Goal: Task Accomplishment & Management: Use online tool/utility

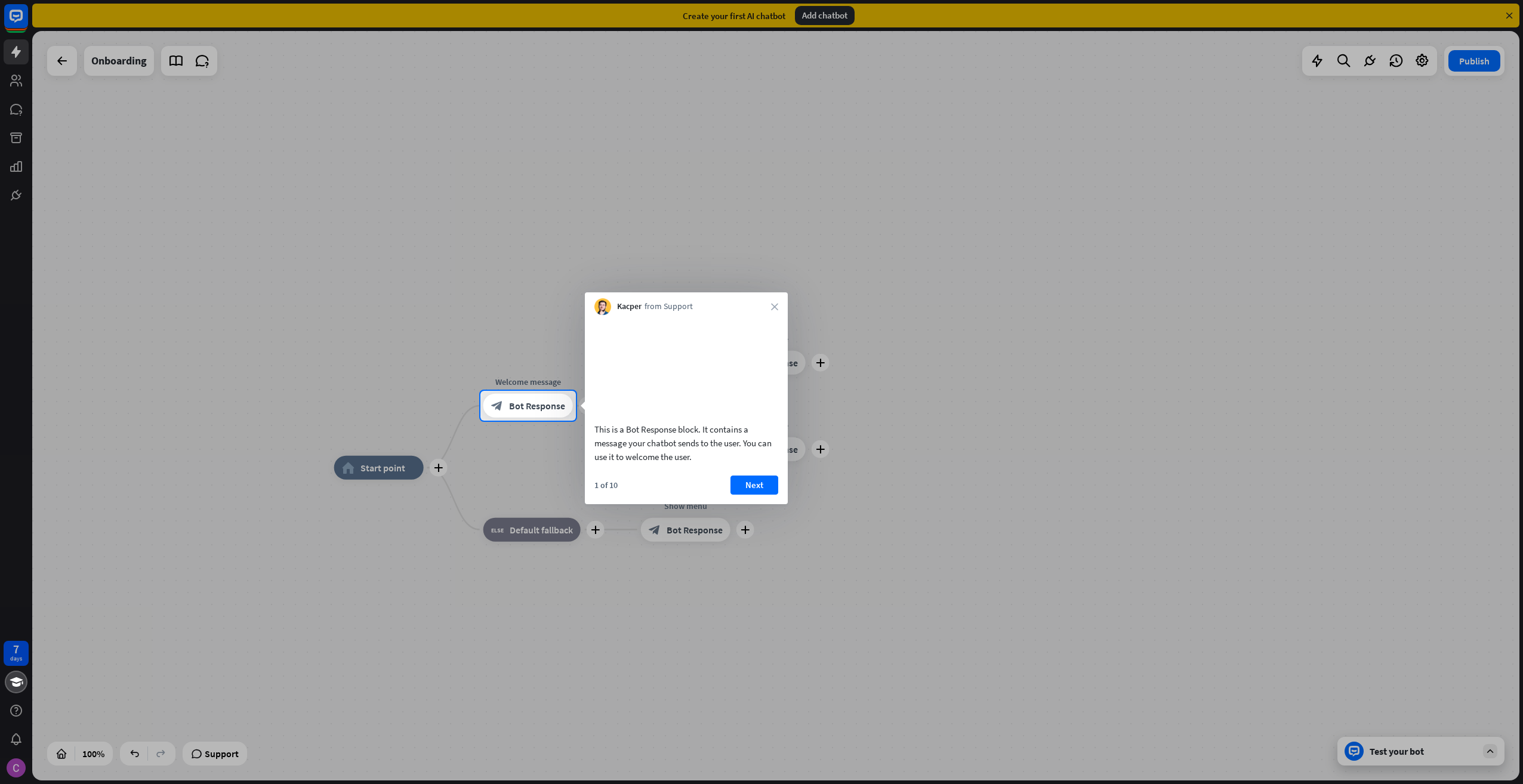
click at [768, 303] on div "Kacper from Support close" at bounding box center [686, 304] width 203 height 23
click at [772, 303] on icon "close" at bounding box center [775, 307] width 8 height 8
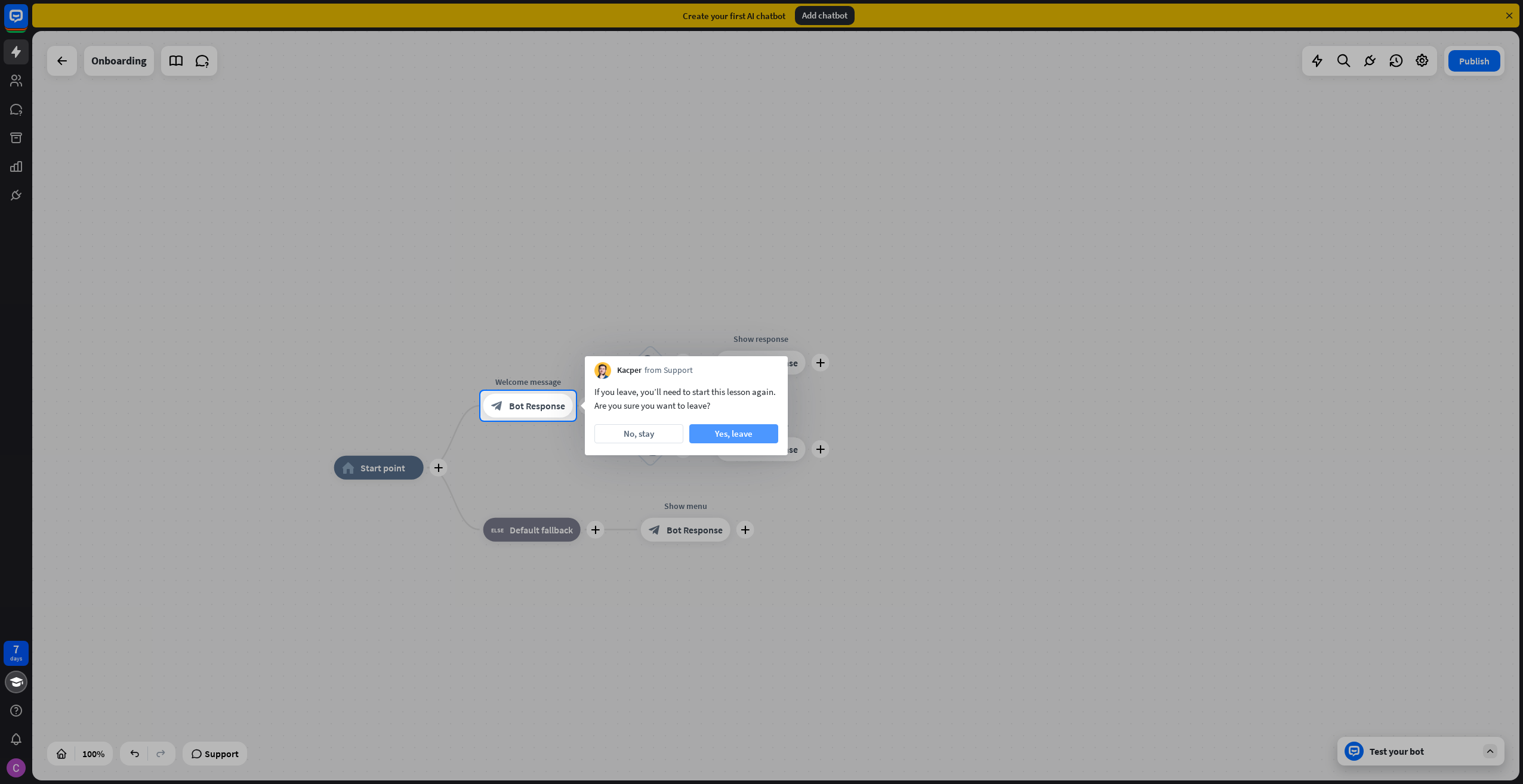
click at [729, 436] on button "Yes, leave" at bounding box center [733, 434] width 89 height 19
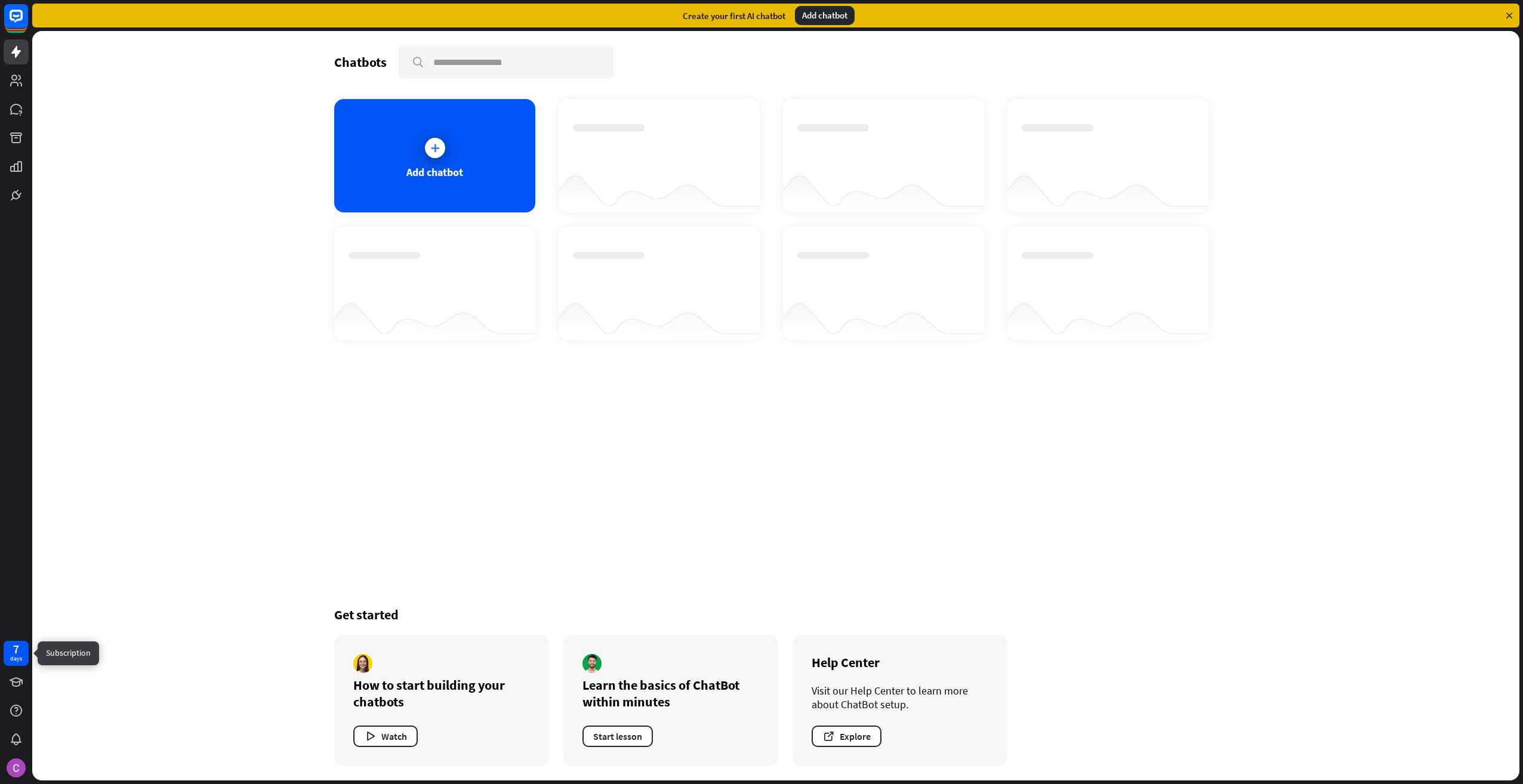
click at [14, 656] on div "days" at bounding box center [16, 658] width 12 height 8
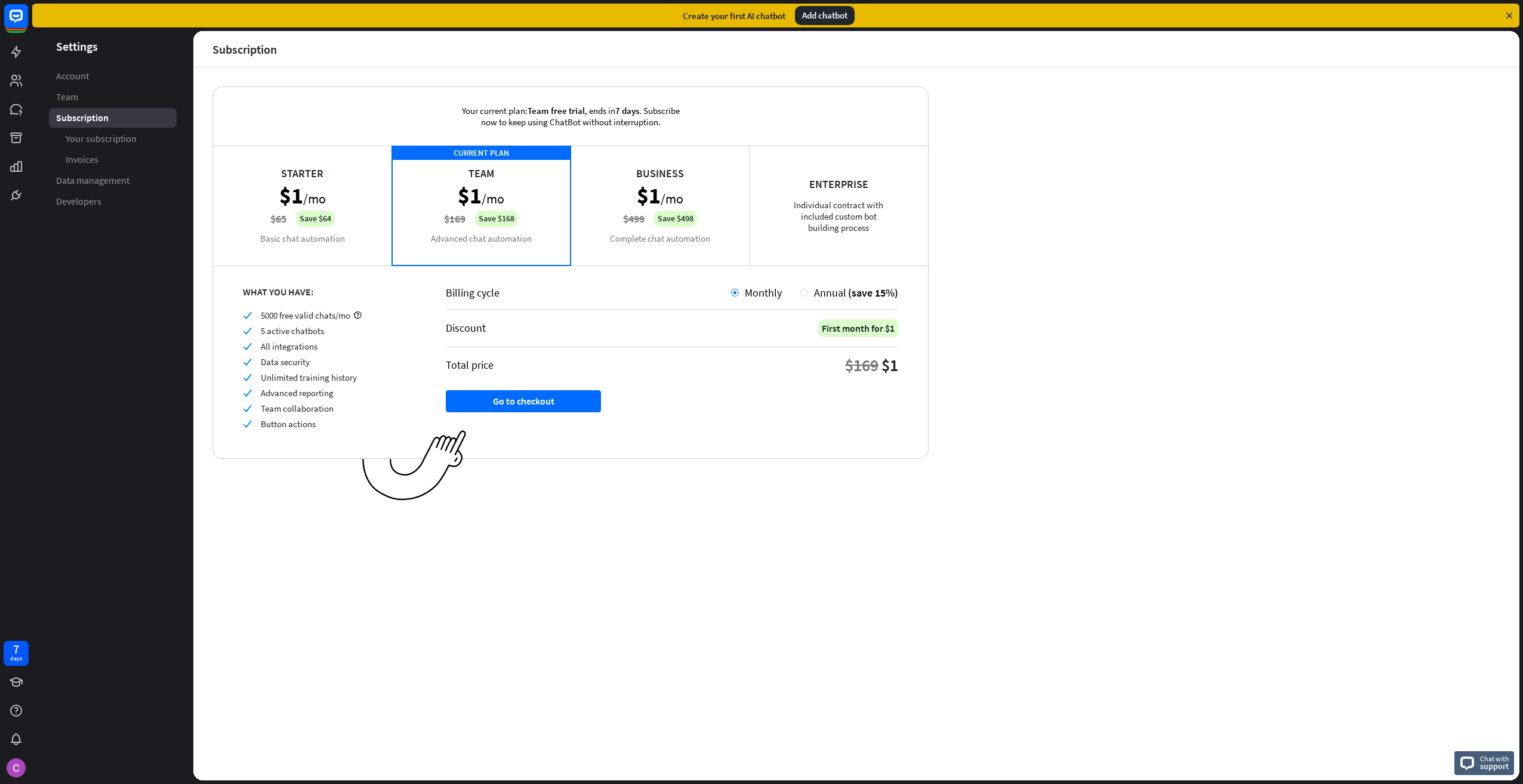
click at [692, 190] on div "Business $1 /mo $499 Save $498 Complete chat automation" at bounding box center [659, 204] width 179 height 119
click at [548, 397] on button "Go to checkout" at bounding box center [522, 401] width 155 height 23
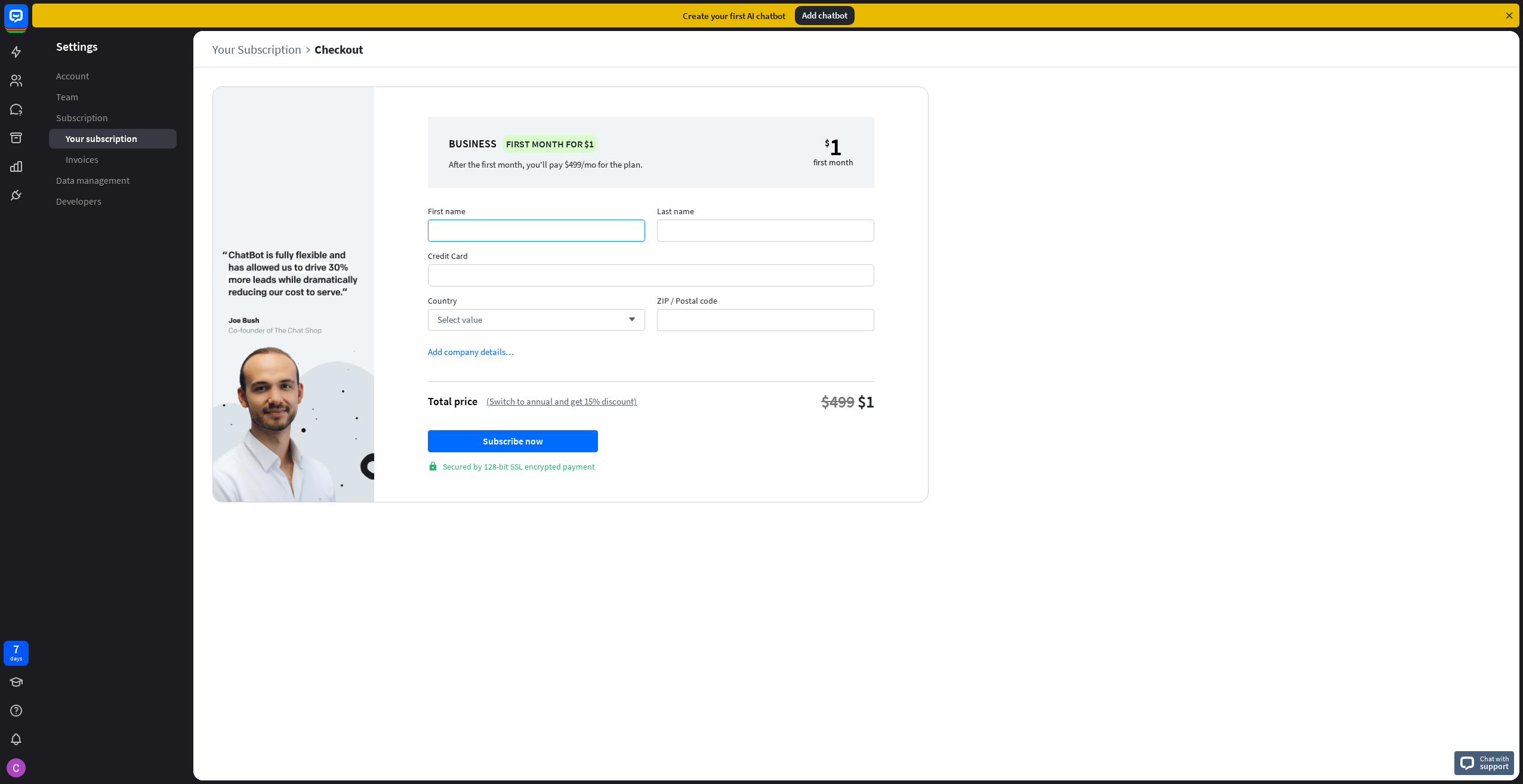
click at [520, 232] on input "First name" at bounding box center [536, 231] width 218 height 23
type input "*****"
click at [499, 315] on div "Select value arrow_down" at bounding box center [536, 320] width 218 height 22
type input "*****"
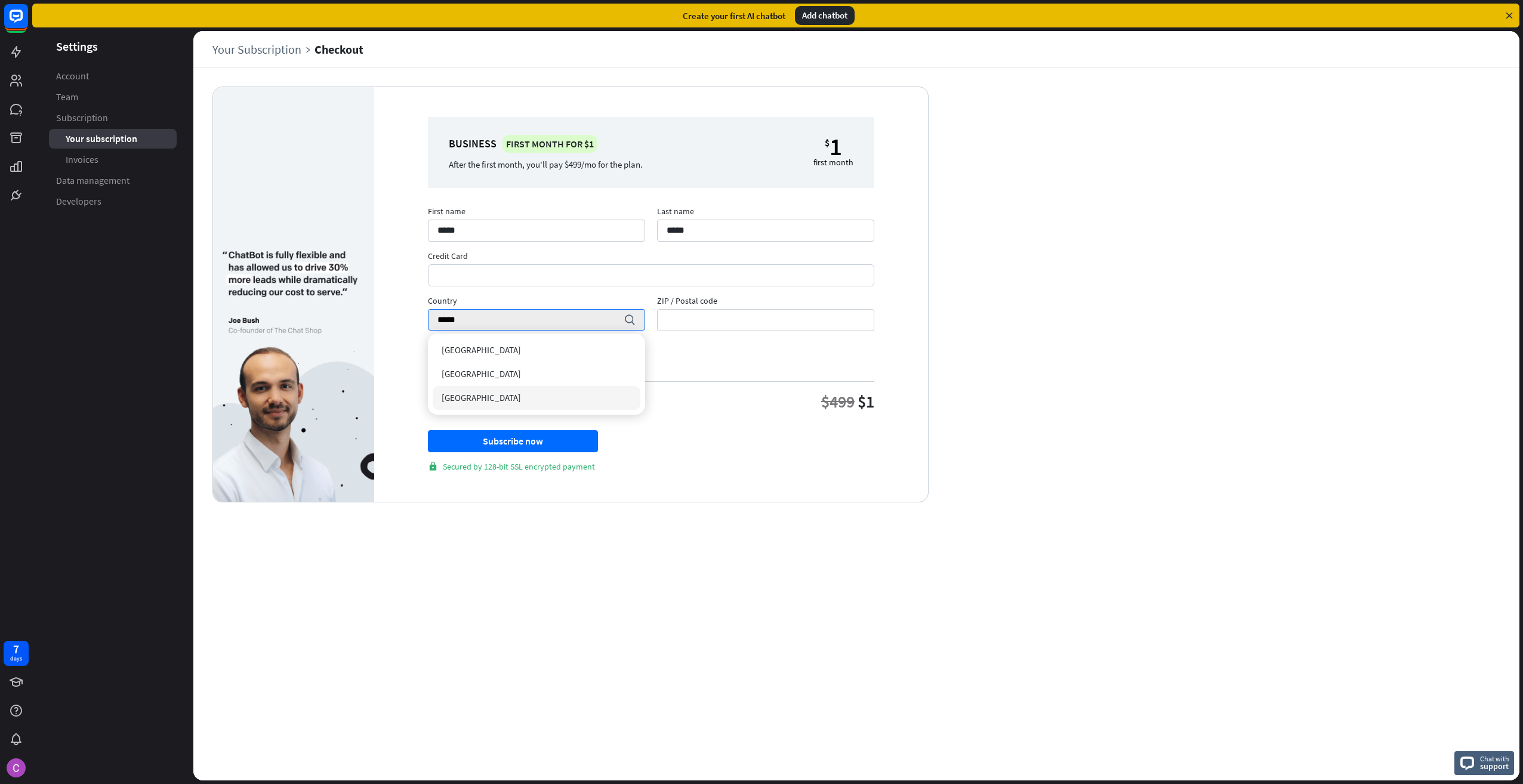
click at [493, 400] on div "[GEOGRAPHIC_DATA]" at bounding box center [535, 398] width 207 height 23
click at [686, 328] on input "ZIP / Postal code" at bounding box center [766, 321] width 218 height 23
click at [754, 324] on input "ZIP / Postal code" at bounding box center [766, 321] width 218 height 23
click at [716, 320] on input "ZIP / Postal code" at bounding box center [766, 321] width 218 height 23
type input "*****"
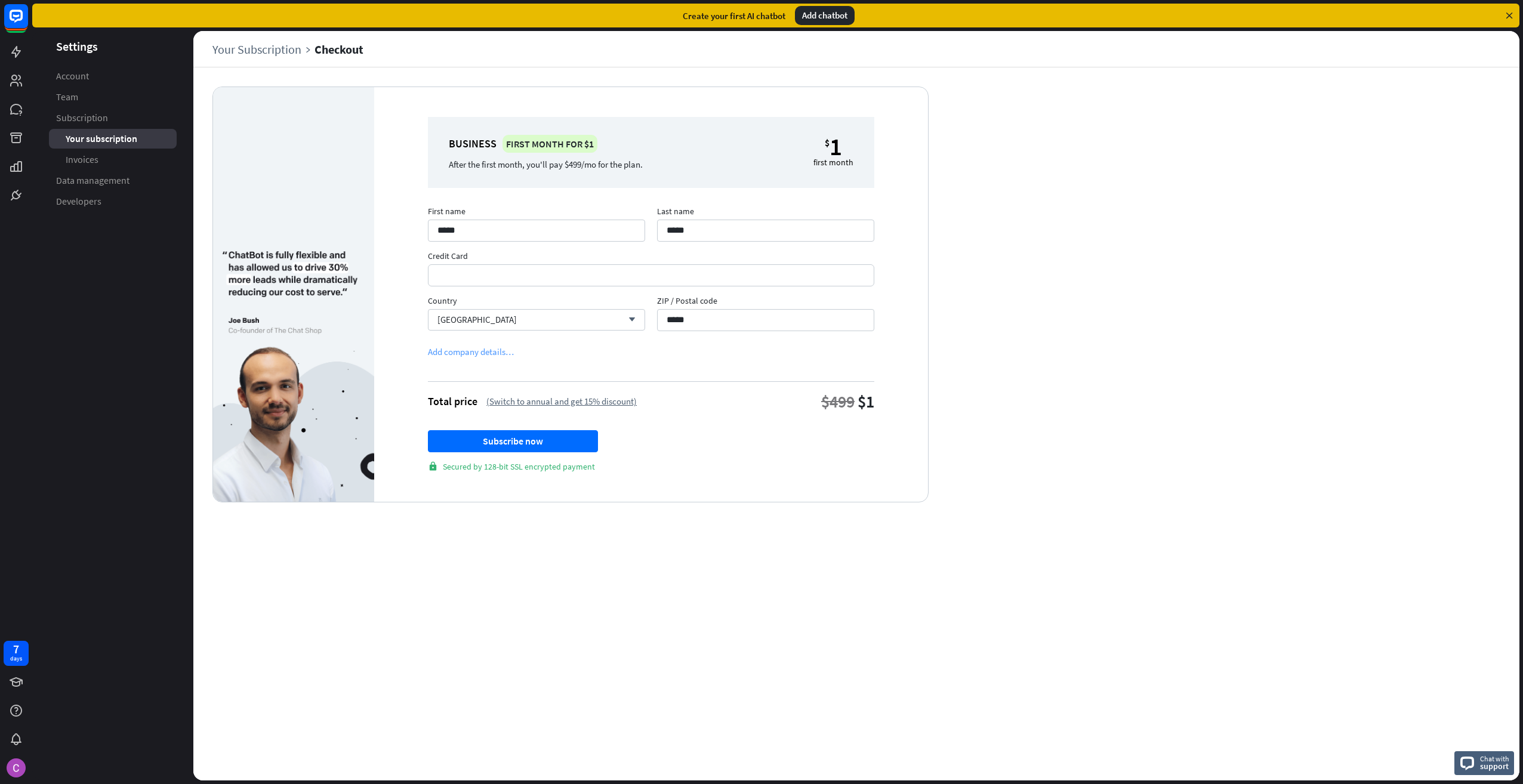
click at [482, 347] on div "Add company details…" at bounding box center [471, 352] width 86 height 11
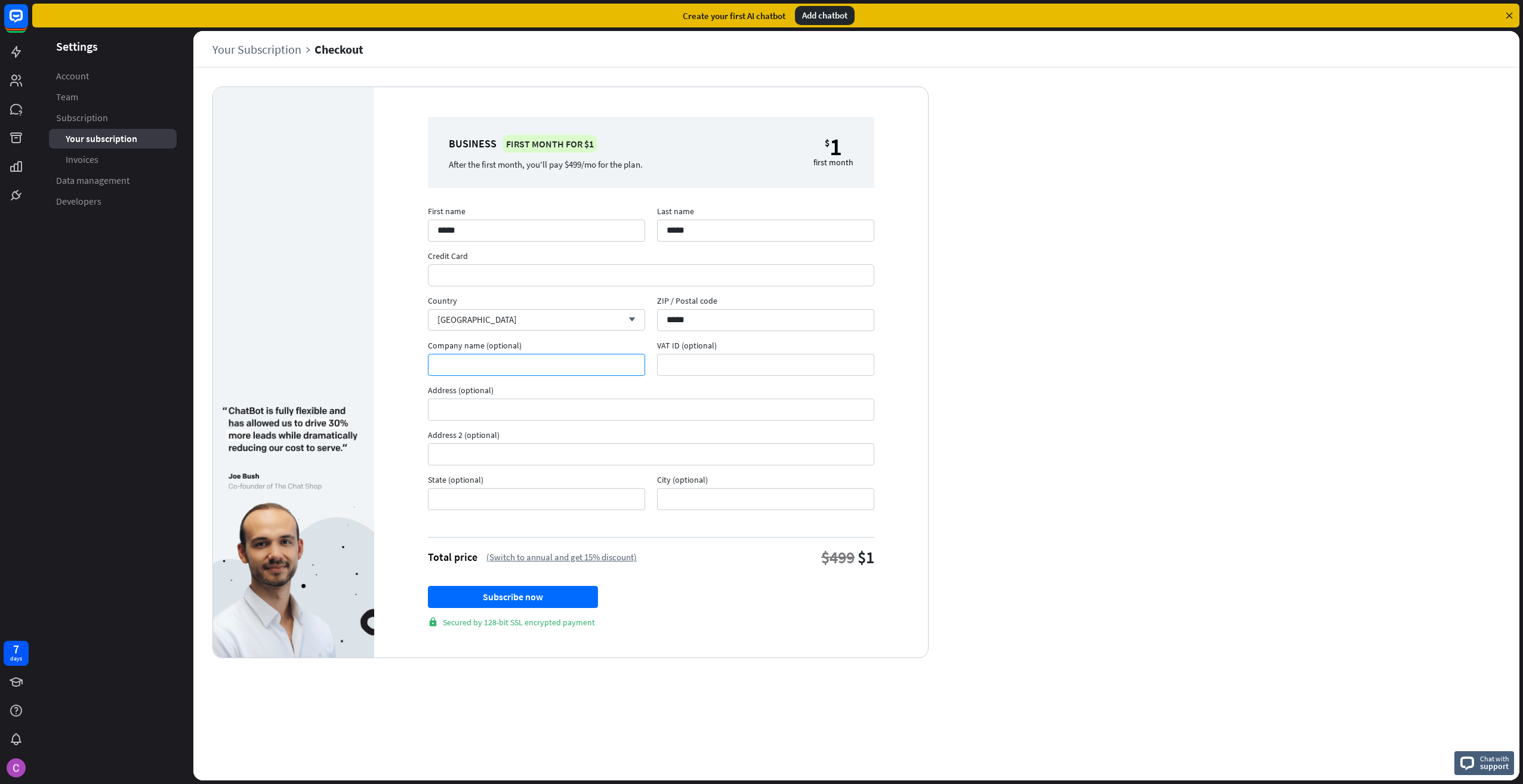
click at [489, 365] on input "Company name (optional)" at bounding box center [536, 365] width 218 height 23
type input "**********"
click at [521, 410] on input "Address (optional)" at bounding box center [651, 410] width 446 height 23
type input "**********"
click at [565, 498] on input "State (optional)" at bounding box center [536, 500] width 218 height 23
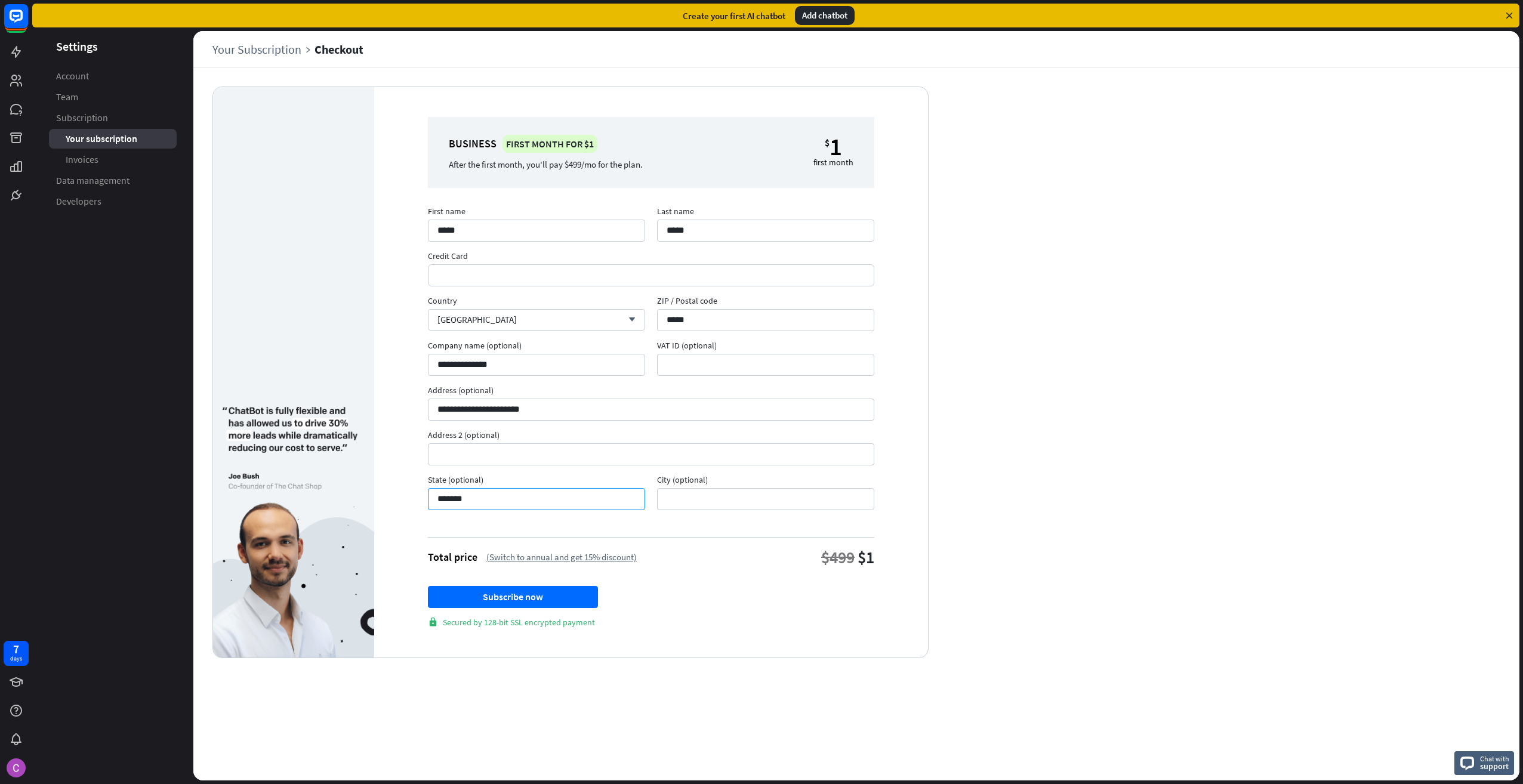
type input "*******"
click at [536, 596] on button "Subscribe now" at bounding box center [512, 597] width 170 height 23
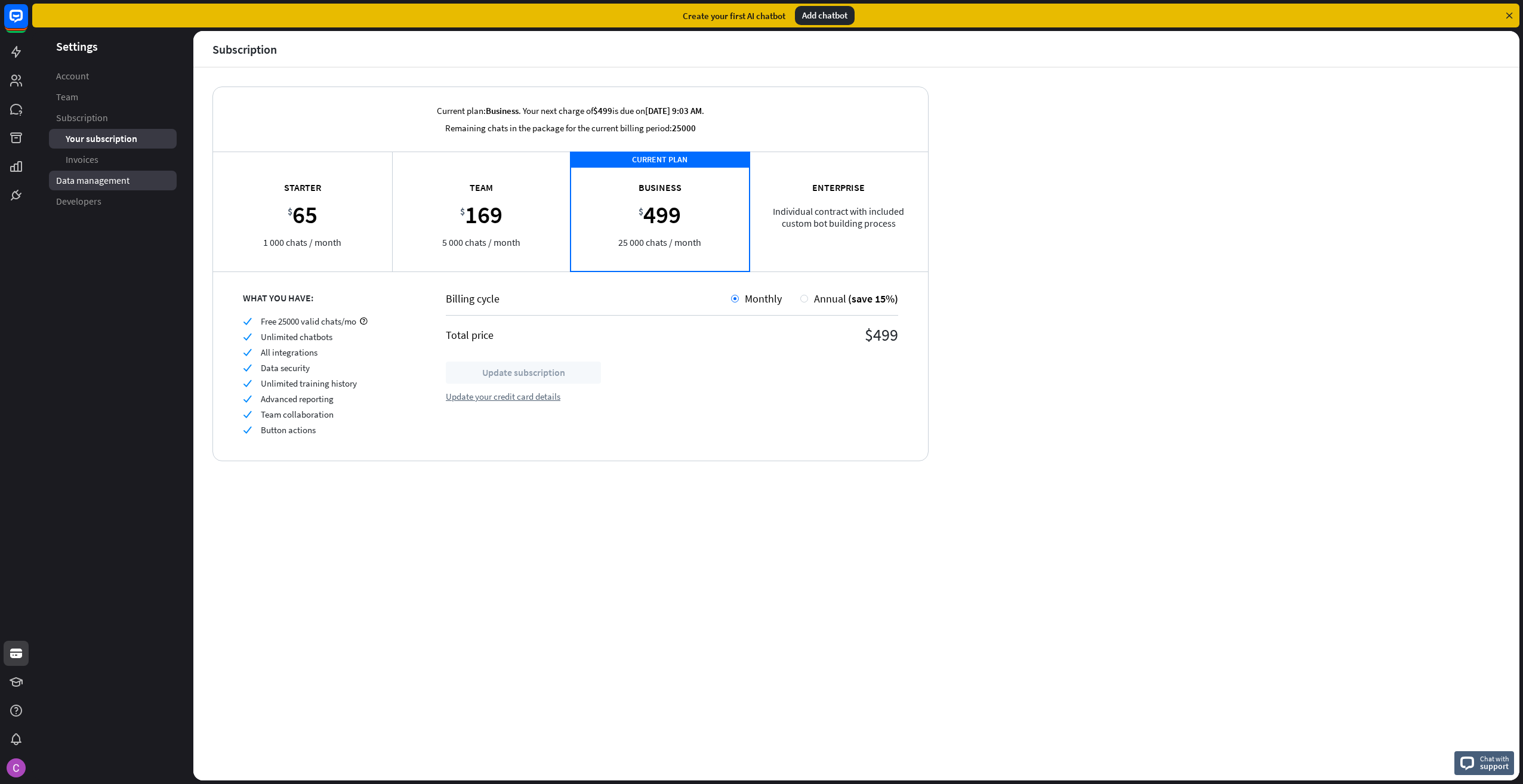
click at [83, 173] on link "Data management" at bounding box center [113, 180] width 128 height 20
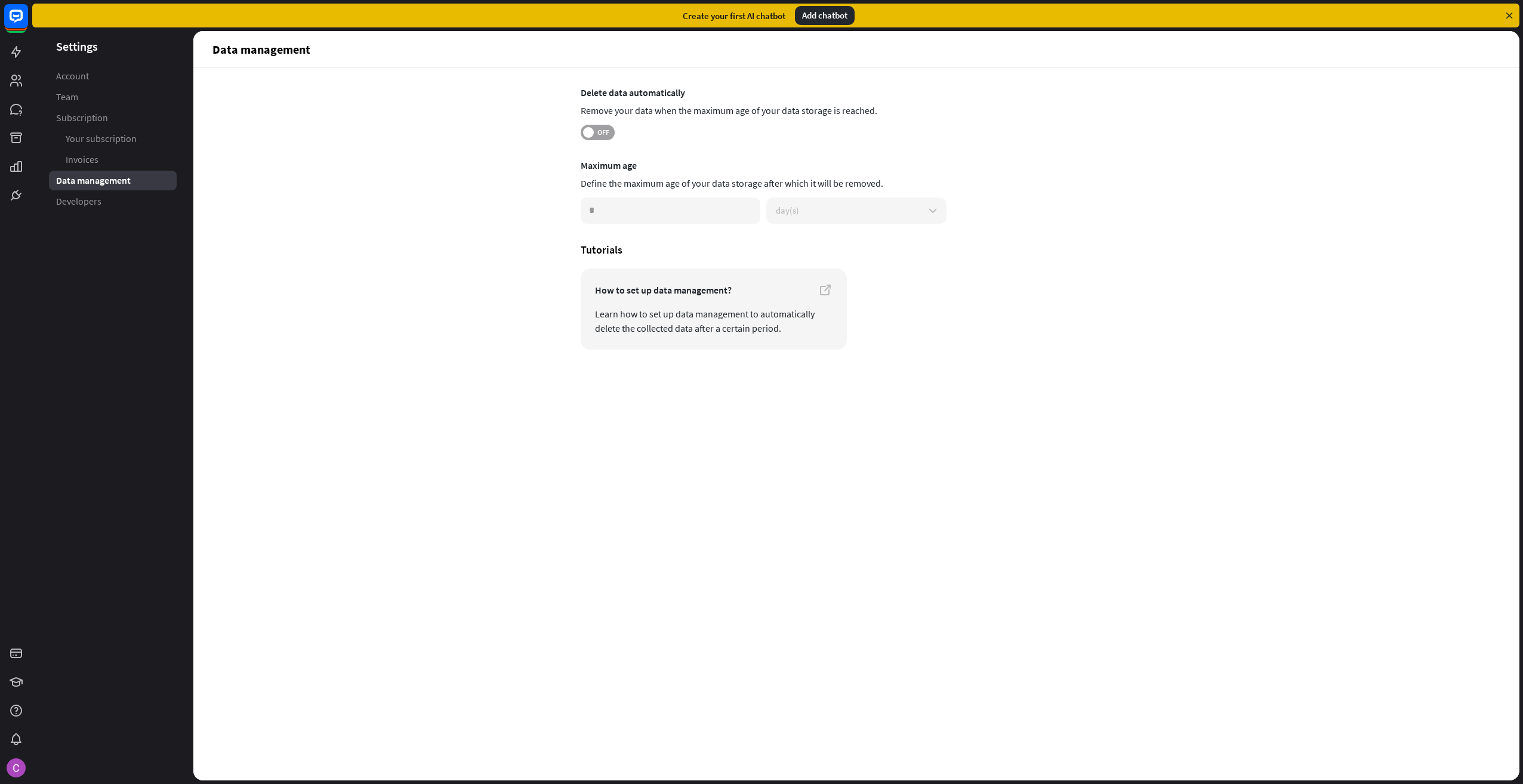
click at [602, 128] on span "OFF" at bounding box center [603, 132] width 19 height 9
drag, startPoint x: 680, startPoint y: 211, endPoint x: 396, endPoint y: 214, distance: 284.0
click at [396, 214] on div "Delete data automatically Remove your data when the maximum age of your data st…" at bounding box center [856, 424] width 1326 height 714
drag, startPoint x: 607, startPoint y: 215, endPoint x: 526, endPoint y: 203, distance: 81.9
click at [526, 203] on div "Delete data automatically Remove your data when the maximum age of your data st…" at bounding box center [856, 424] width 1326 height 714
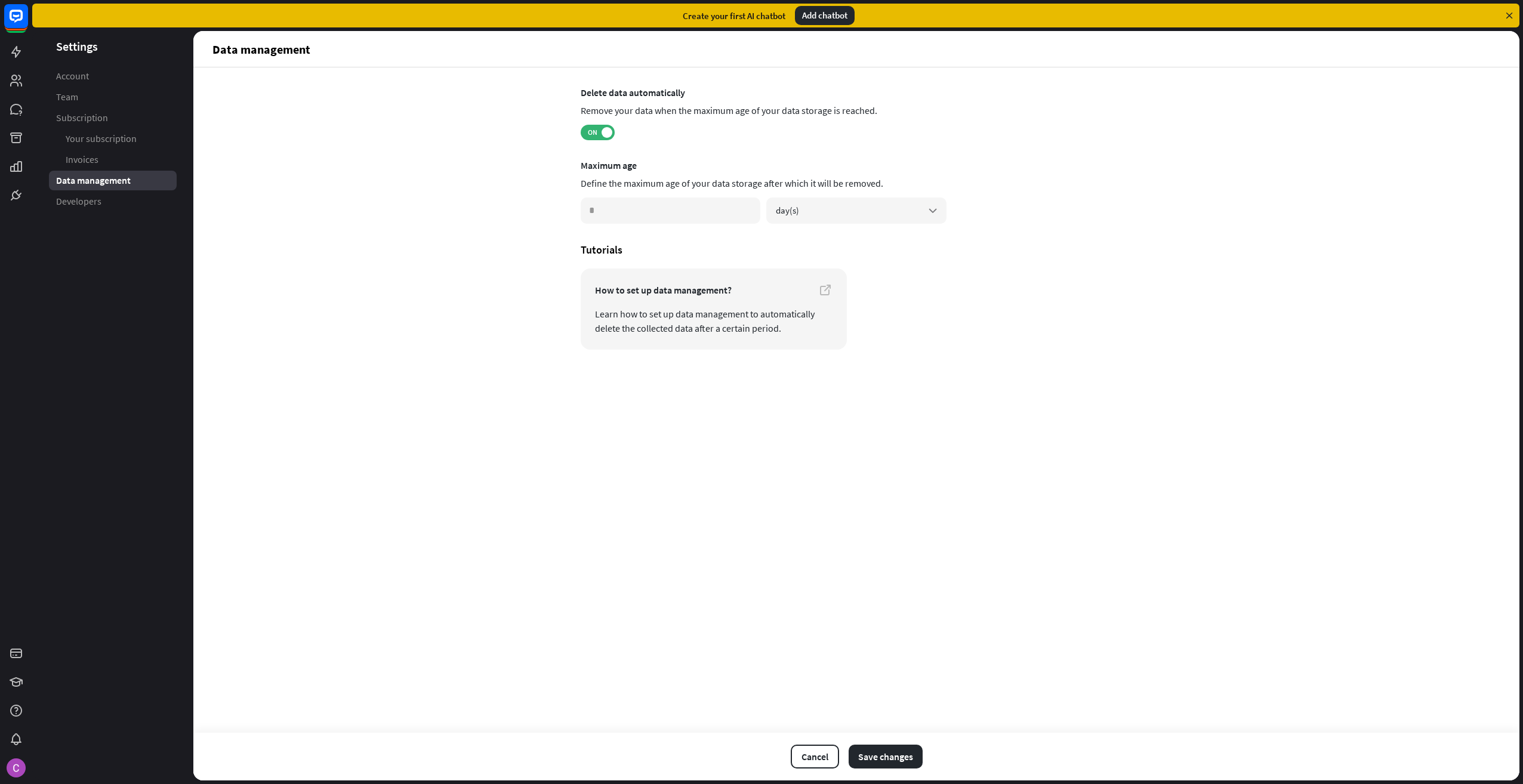
type input "***"
click at [503, 374] on div "Delete data automatically Remove your data when the maximum age of your data st…" at bounding box center [856, 424] width 1326 height 714
click at [880, 751] on button "Save changes" at bounding box center [885, 756] width 74 height 23
click at [106, 193] on link "Developers" at bounding box center [113, 201] width 128 height 20
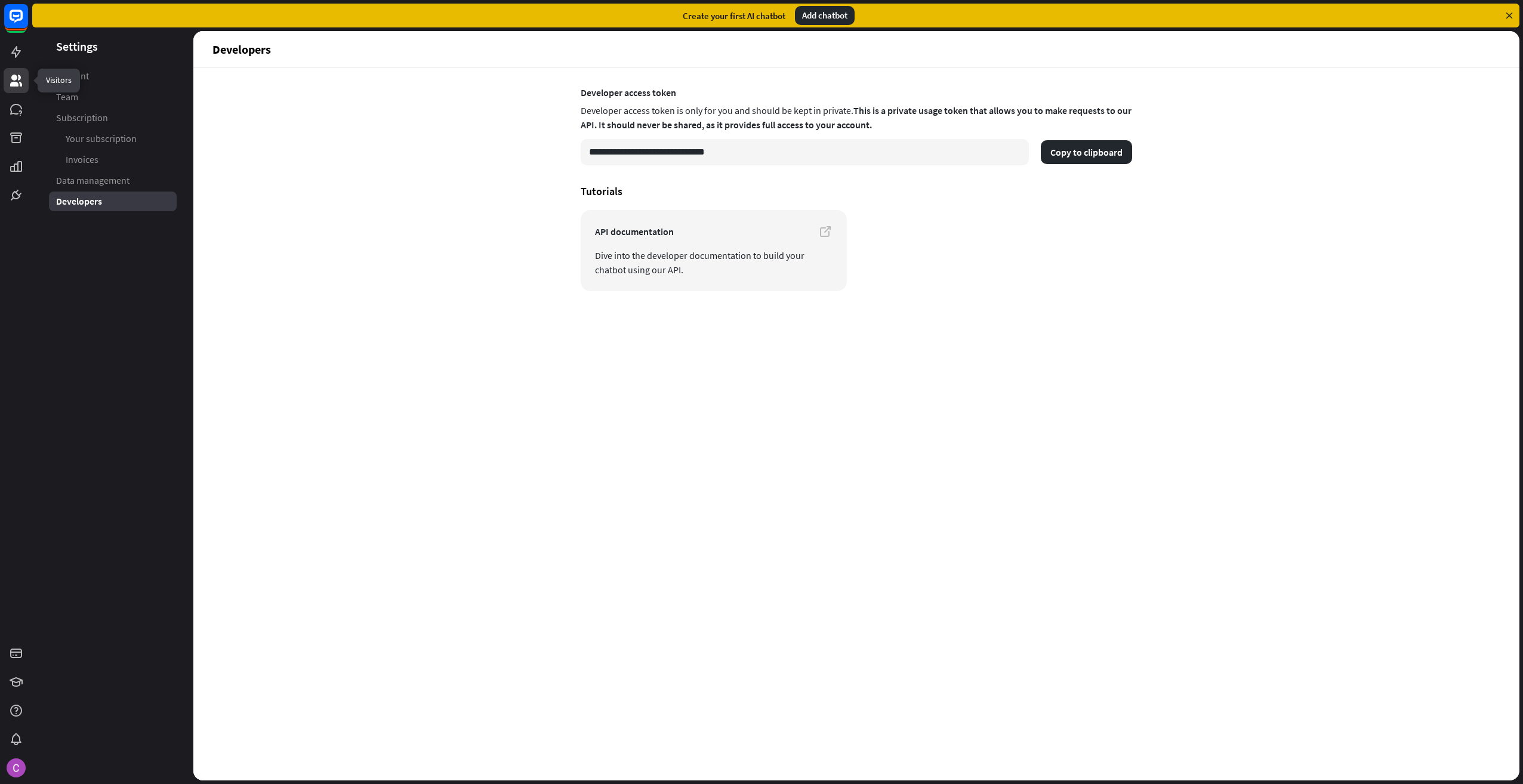
click at [12, 75] on icon at bounding box center [16, 80] width 14 height 14
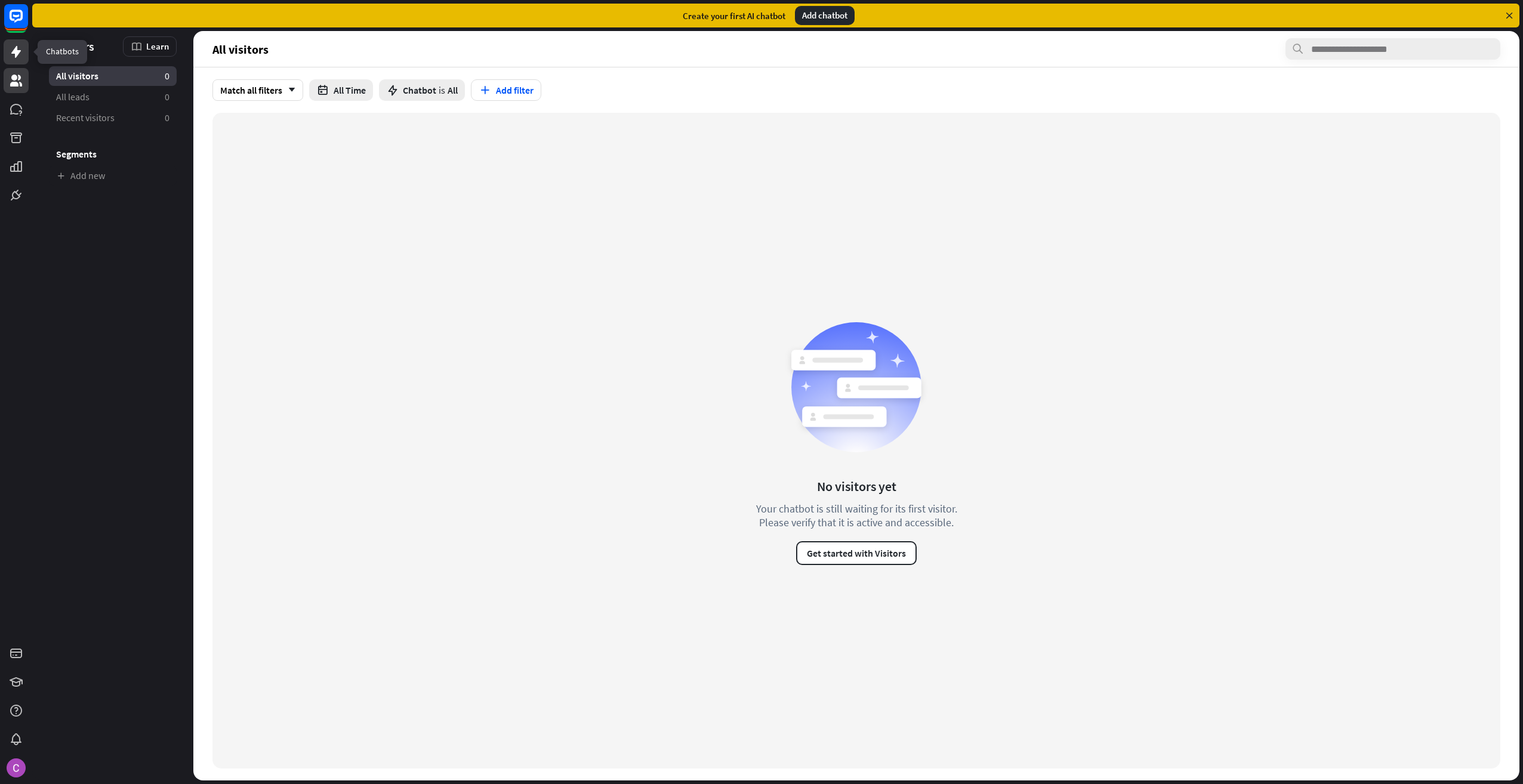
click at [17, 50] on icon at bounding box center [16, 52] width 9 height 12
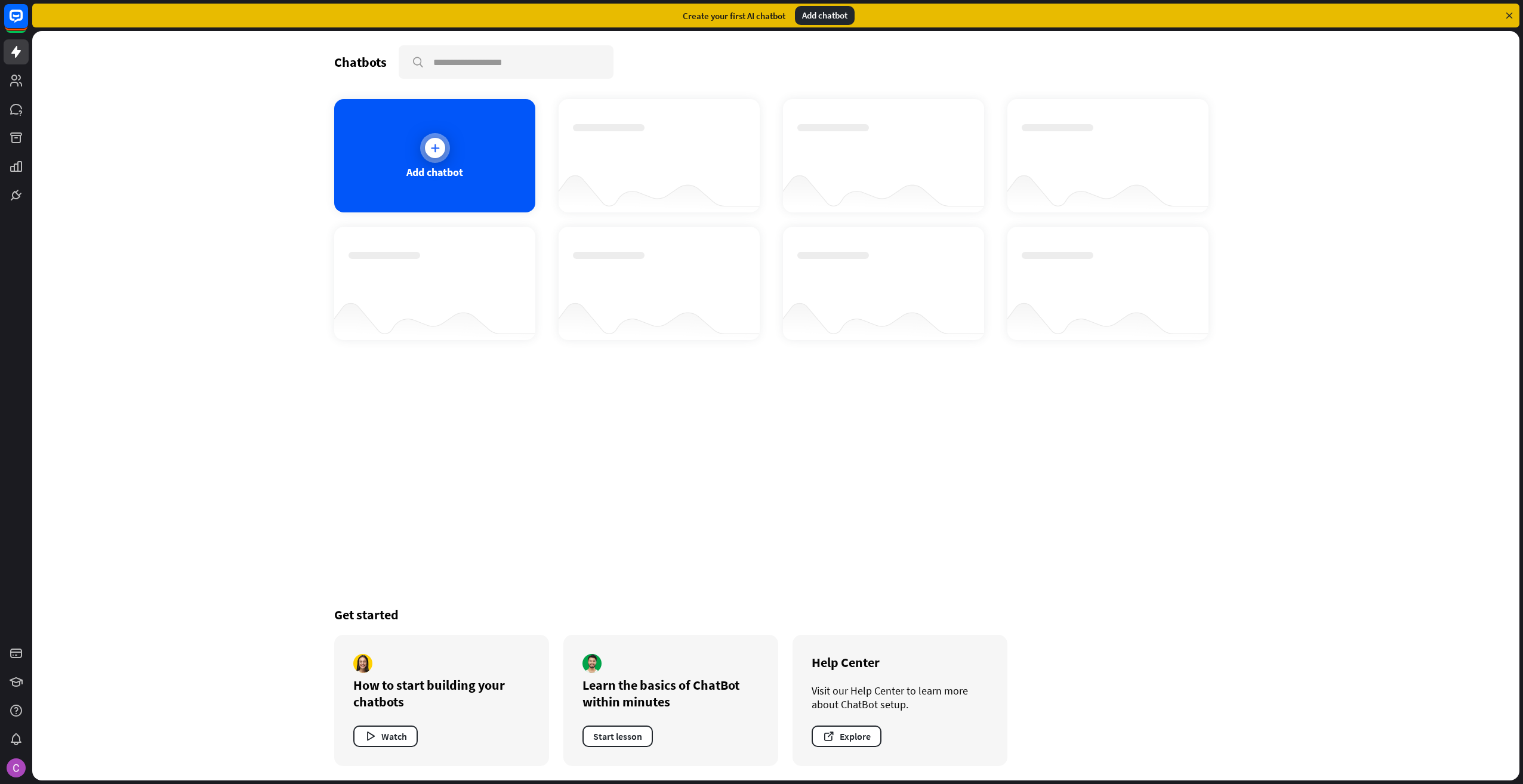
click at [432, 151] on icon at bounding box center [435, 147] width 12 height 12
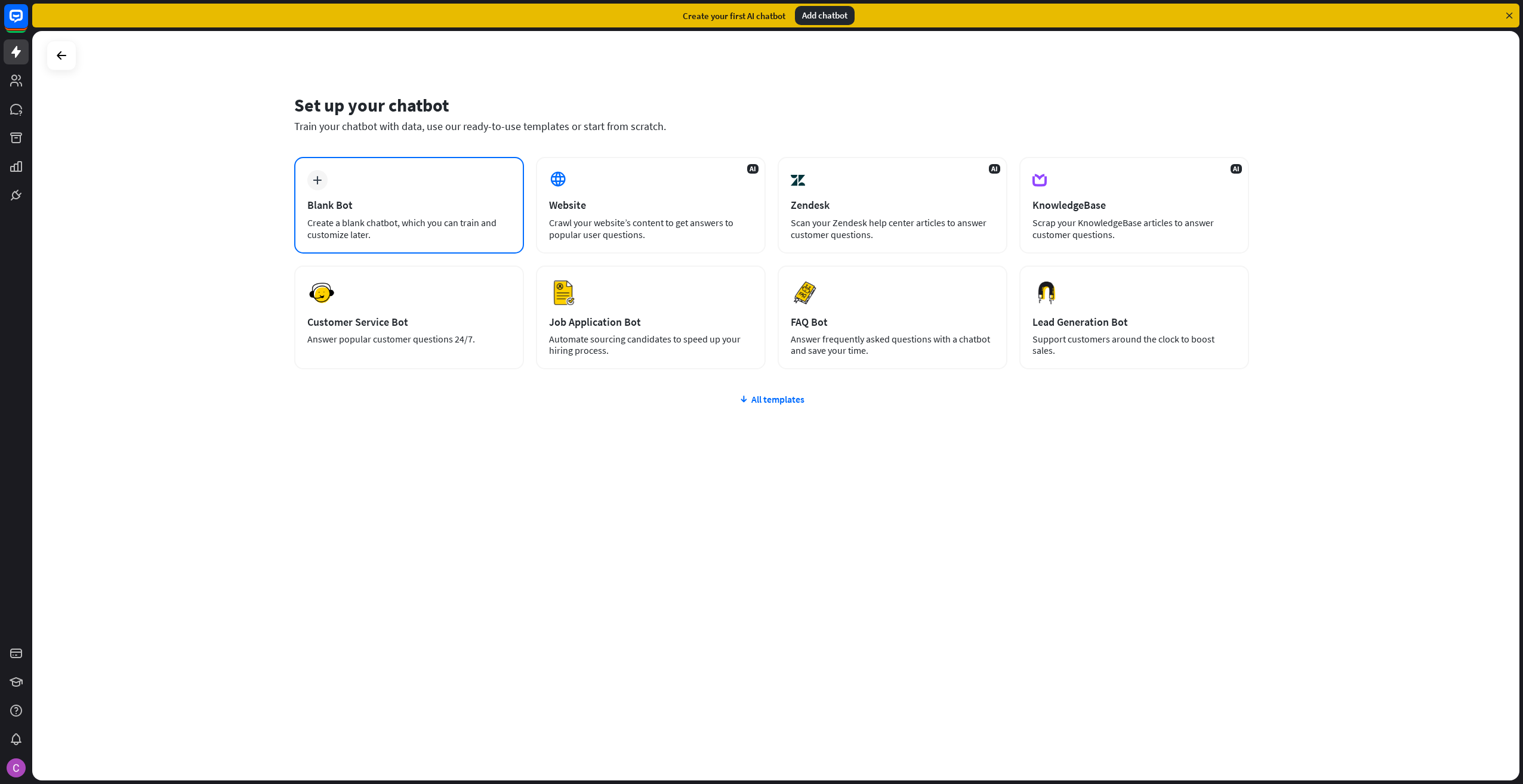
click at [375, 214] on div "plus Blank Bot Create a blank chatbot, which you can train and customize later." at bounding box center [409, 204] width 230 height 97
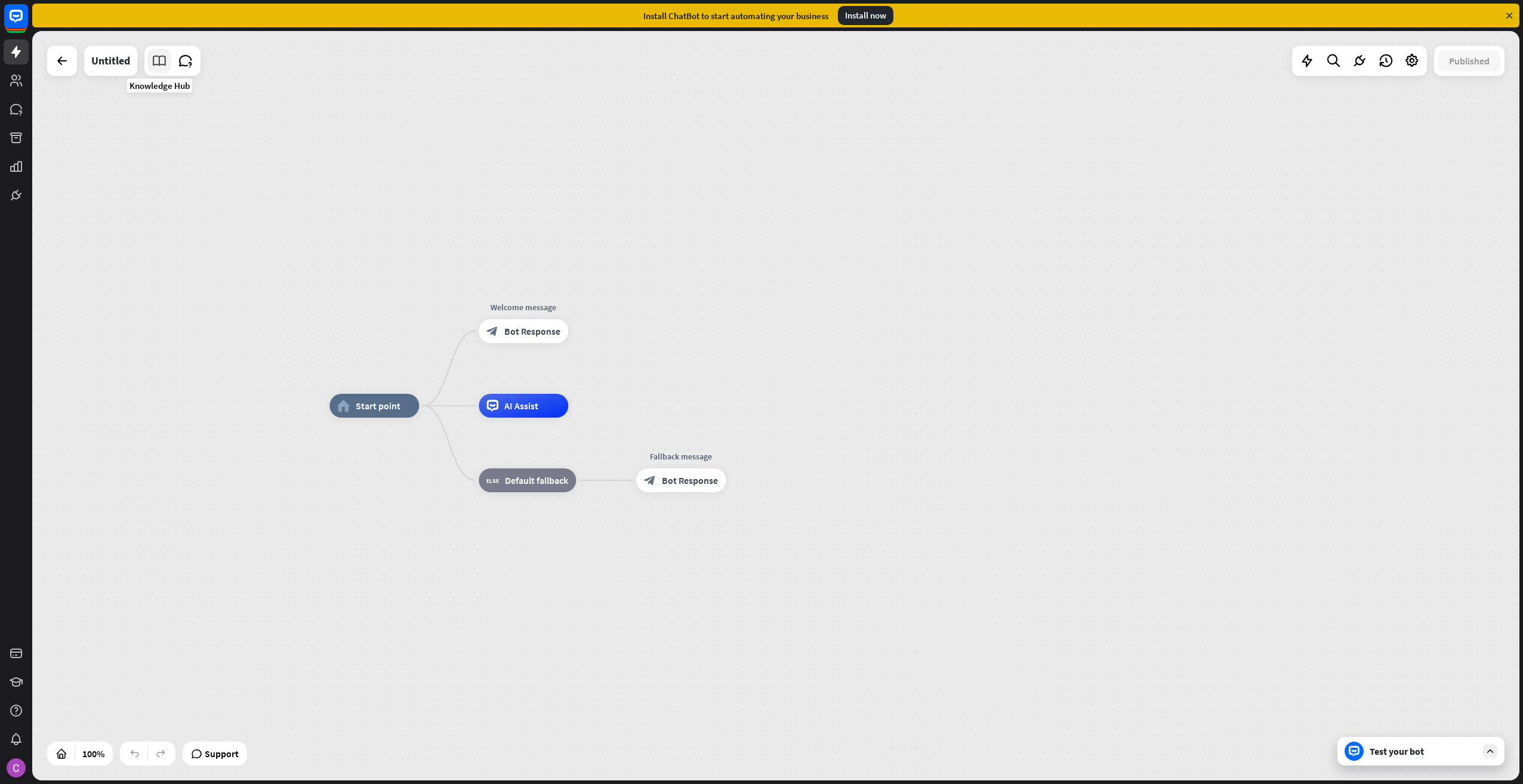
click at [159, 61] on icon at bounding box center [159, 61] width 16 height 16
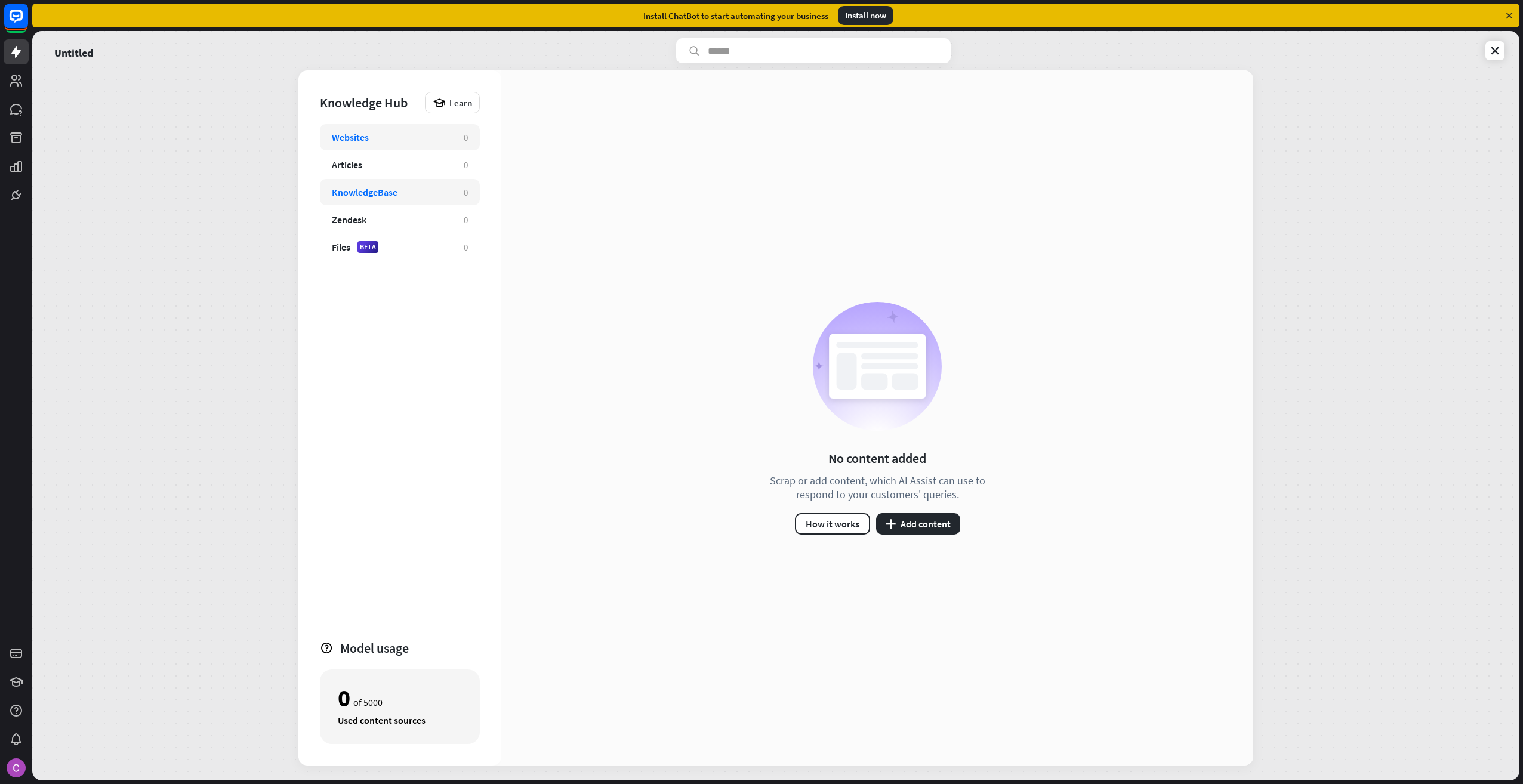
click at [388, 194] on div "KnowledgeBase" at bounding box center [365, 192] width 66 height 12
click at [911, 523] on button "plus Add content" at bounding box center [918, 523] width 84 height 22
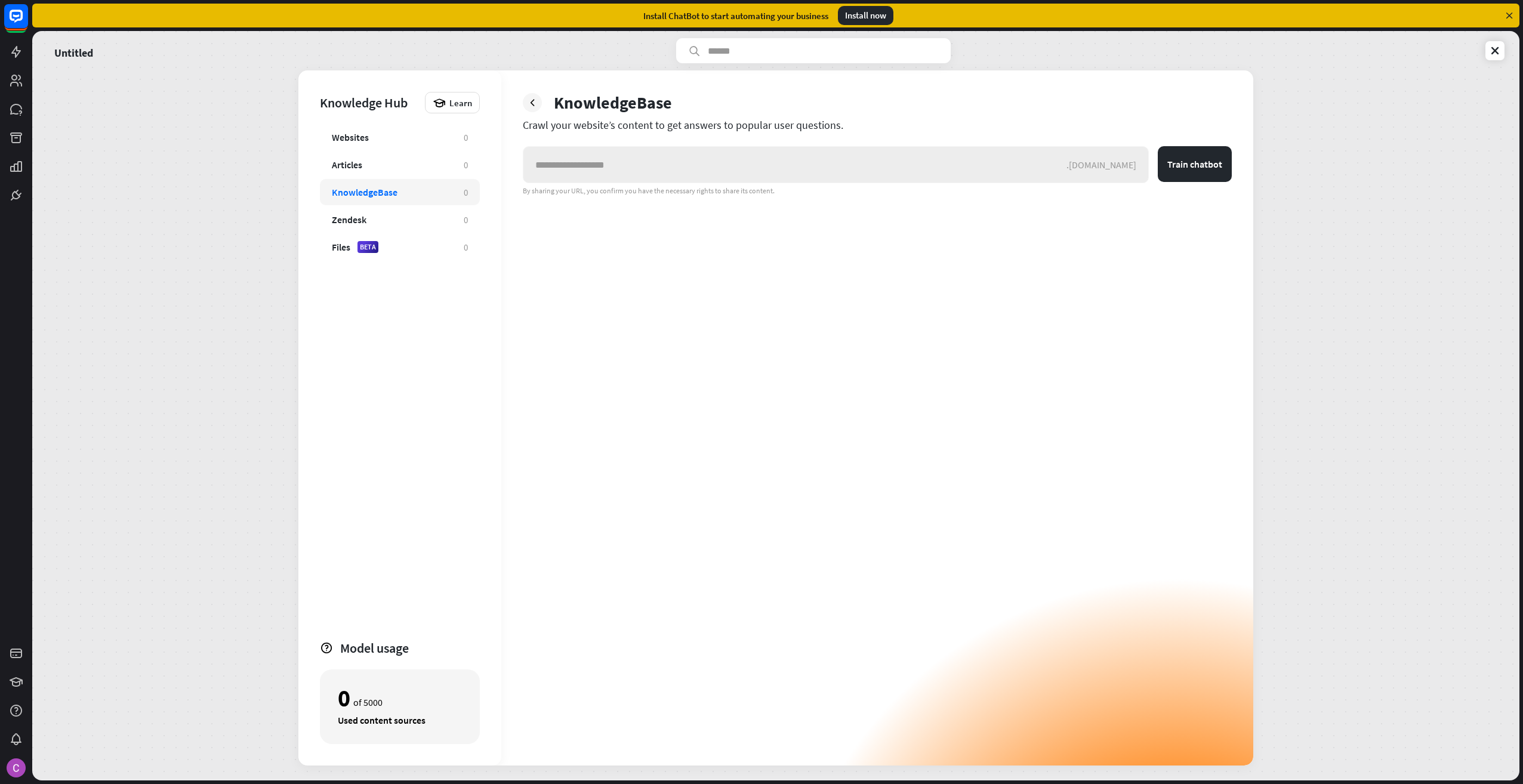
click at [653, 171] on input "text" at bounding box center [794, 165] width 543 height 36
click at [536, 104] on icon at bounding box center [532, 102] width 12 height 12
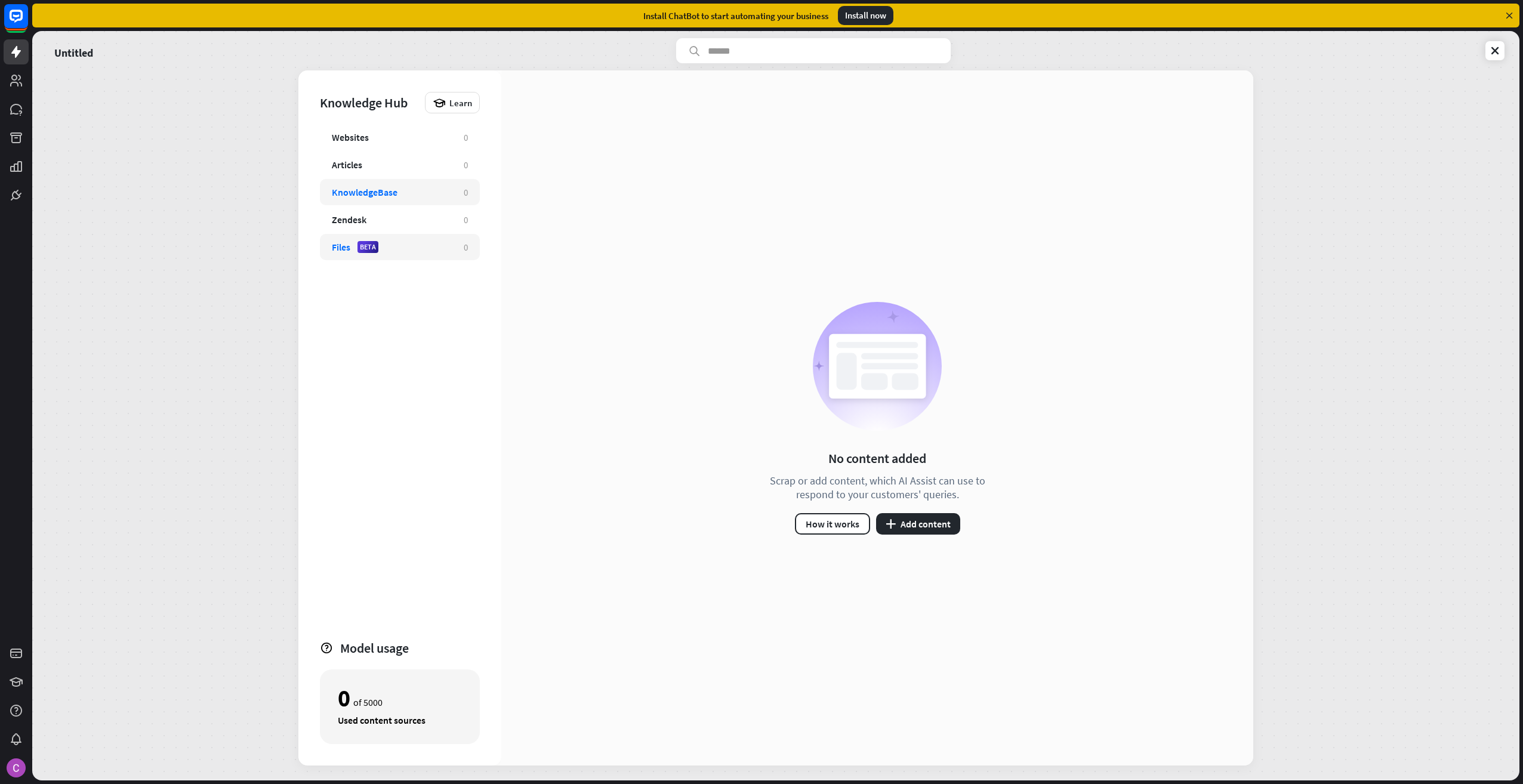
click at [344, 242] on div "Files" at bounding box center [341, 247] width 19 height 12
click at [854, 122] on div "No added files yet Upload a file to extract text data, which AI Assist can use …" at bounding box center [878, 417] width 752 height 695
click at [878, 524] on button "plus Add file" at bounding box center [877, 523] width 65 height 22
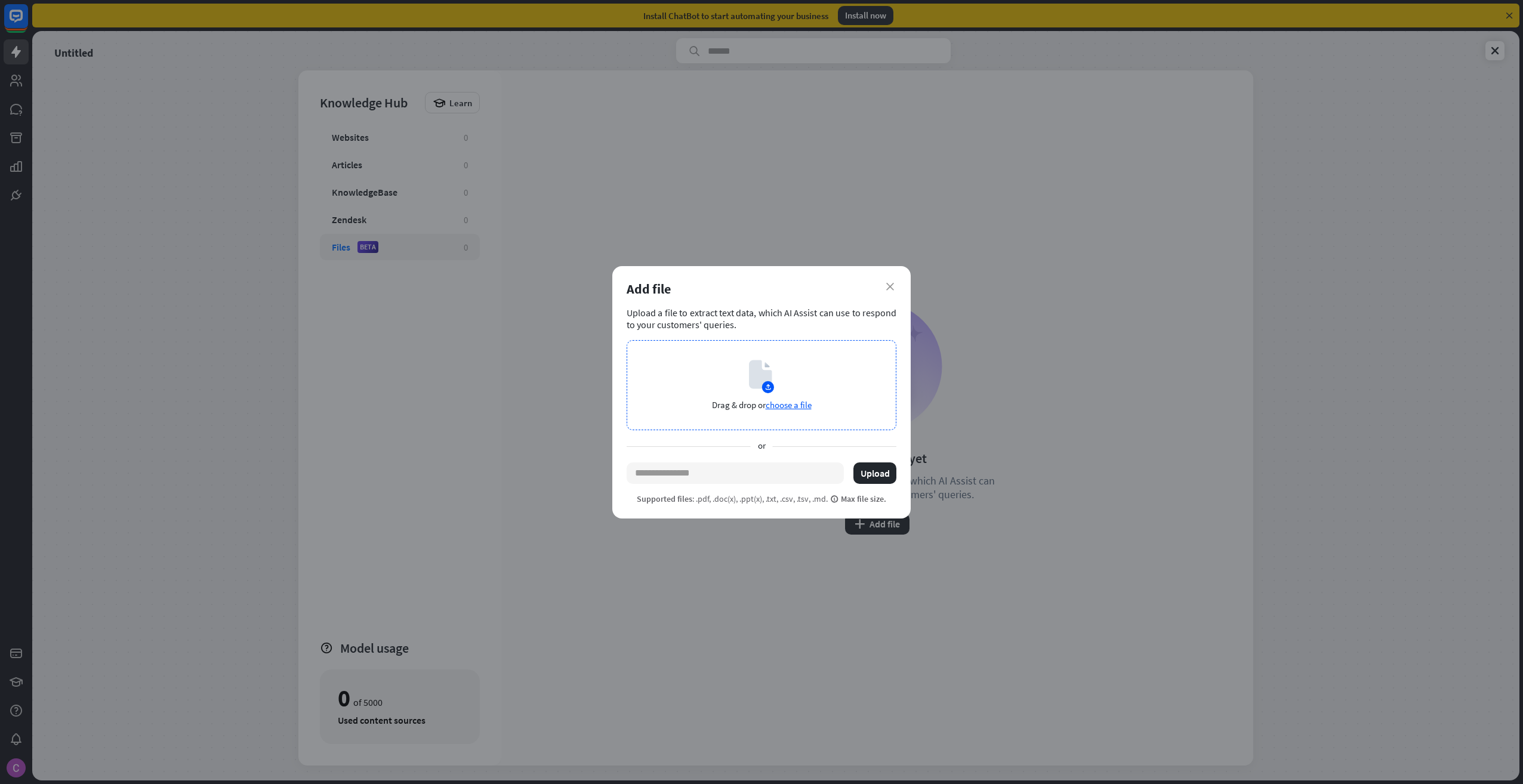
click at [787, 402] on span "choose a file" at bounding box center [789, 405] width 46 height 11
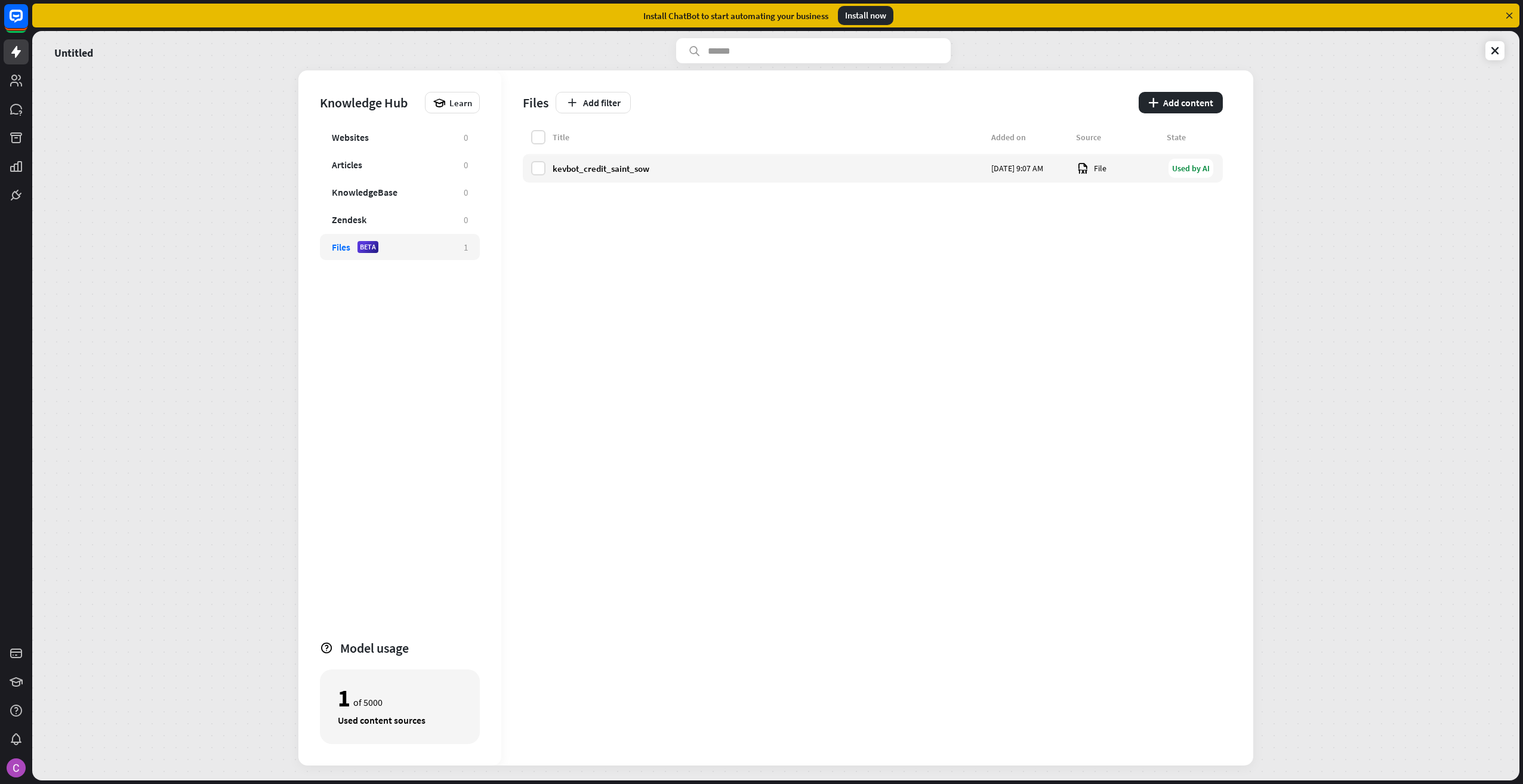
click at [1193, 91] on div "Files Add filter plus Add content" at bounding box center [873, 100] width 701 height 60
click at [1186, 101] on button "plus Add content" at bounding box center [1181, 102] width 84 height 22
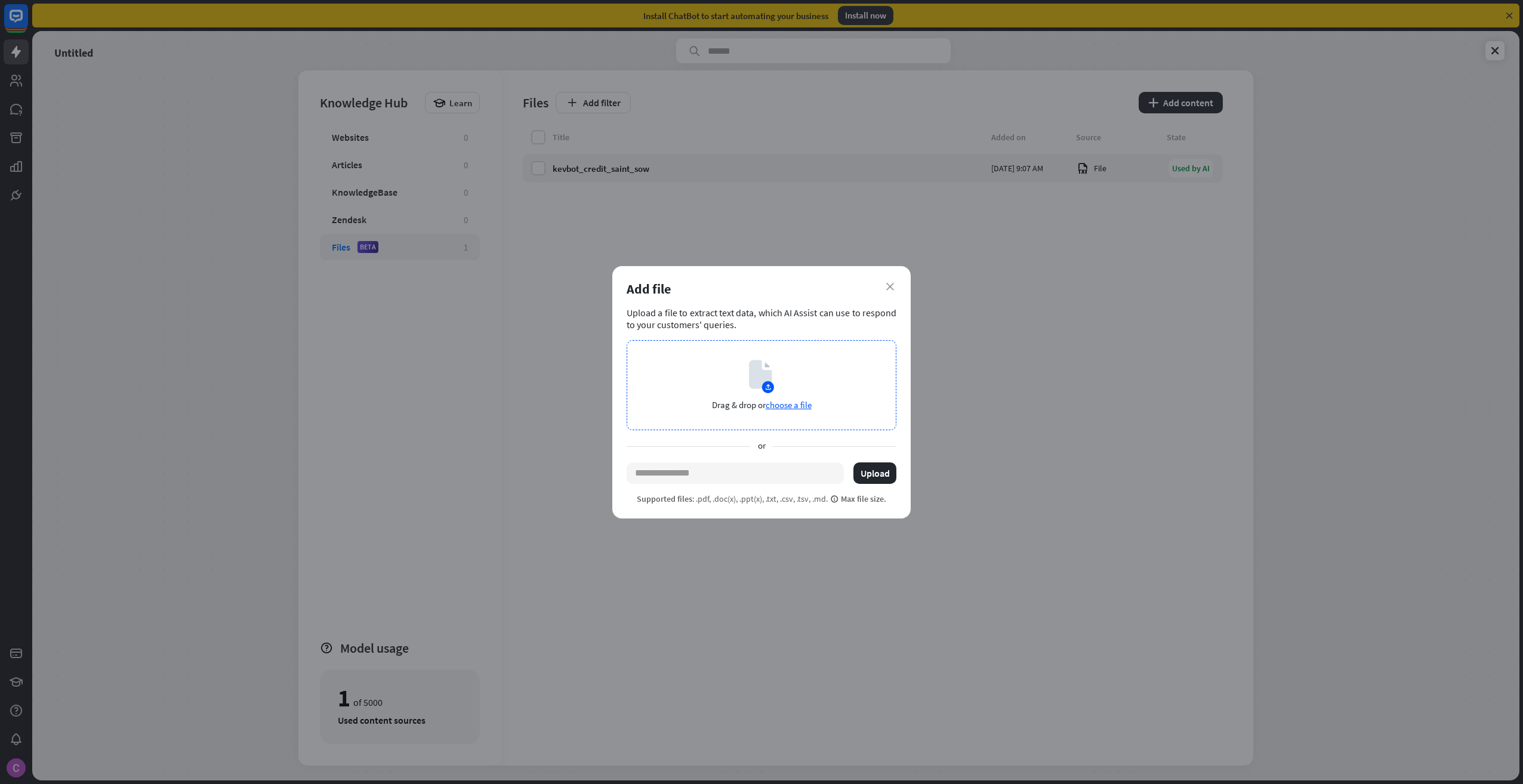
click at [795, 405] on span "choose a file" at bounding box center [789, 405] width 46 height 11
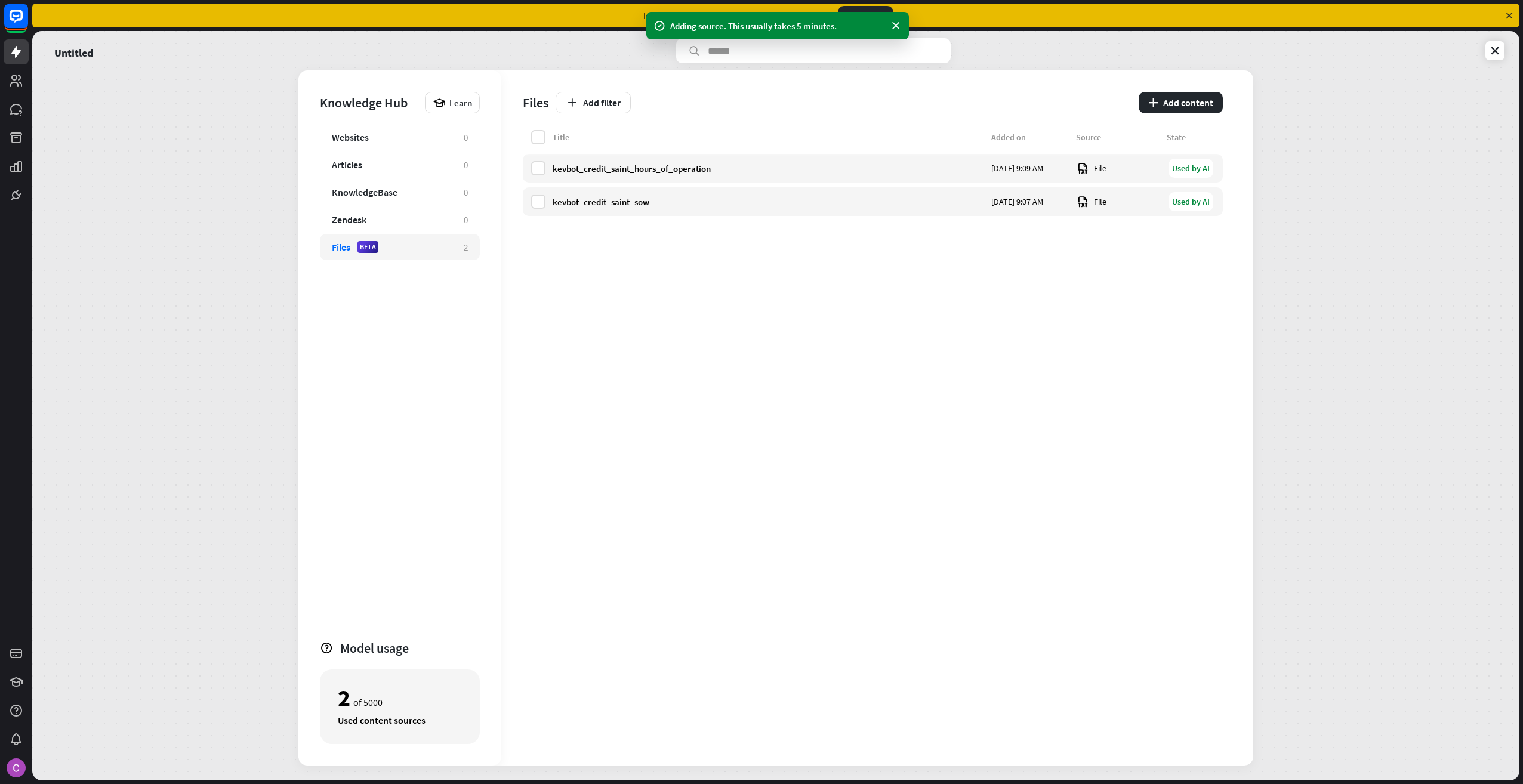
click at [902, 23] on div "Adding source. This usually takes 5 minutes." at bounding box center [777, 25] width 263 height 27
click at [895, 24] on icon at bounding box center [896, 25] width 12 height 12
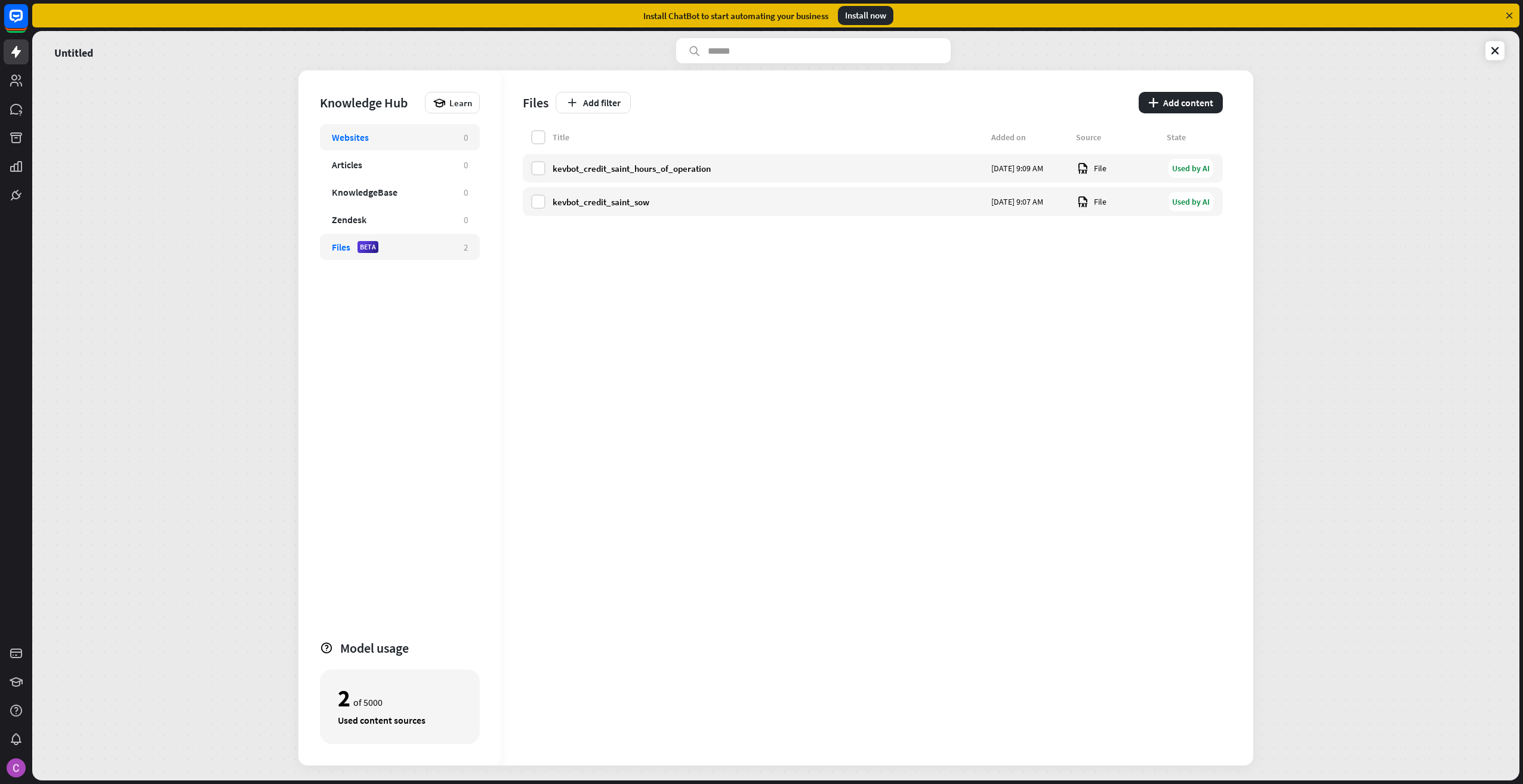
click at [401, 140] on div "Websites" at bounding box center [392, 137] width 120 height 12
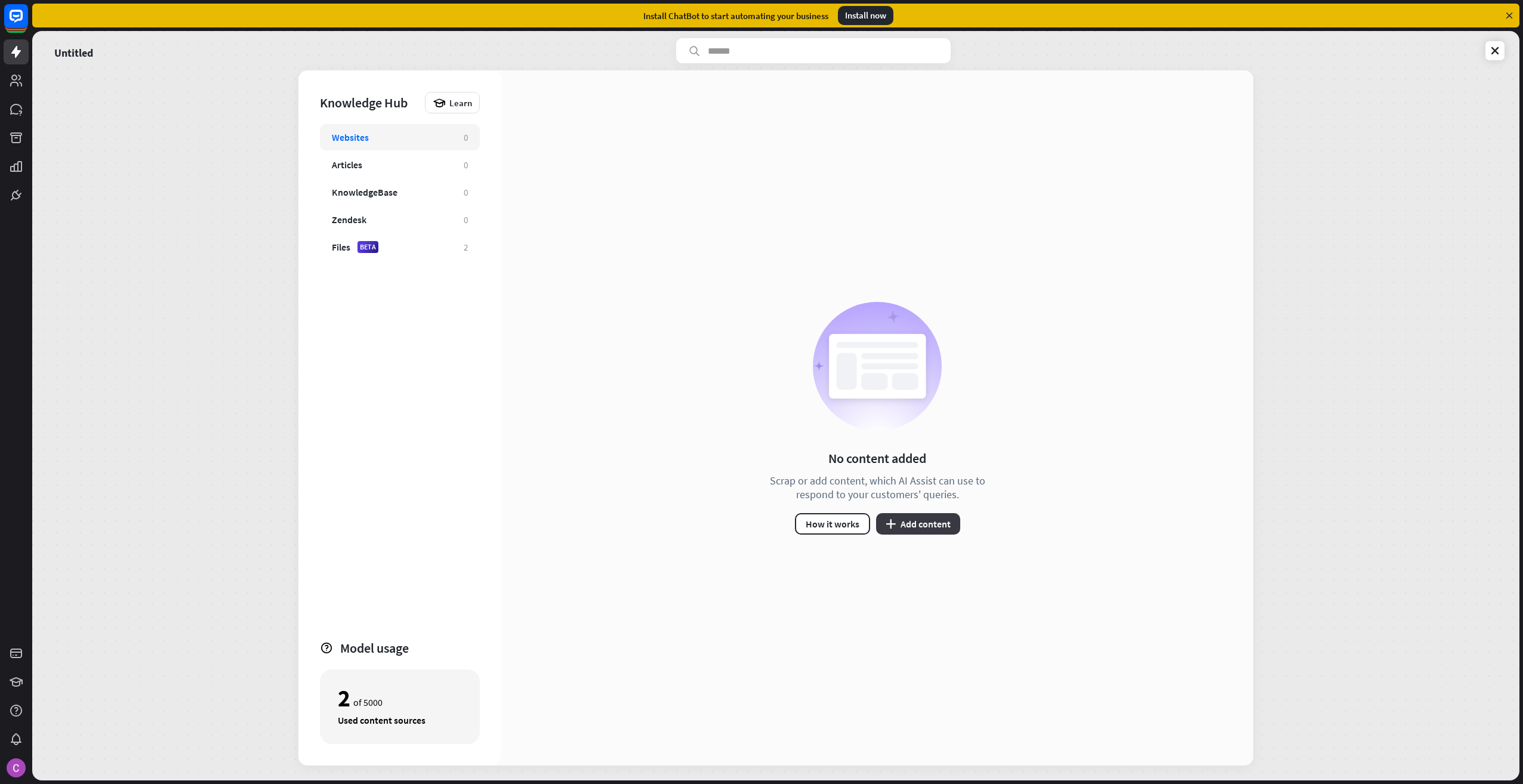
click at [918, 526] on button "plus Add content" at bounding box center [918, 523] width 84 height 22
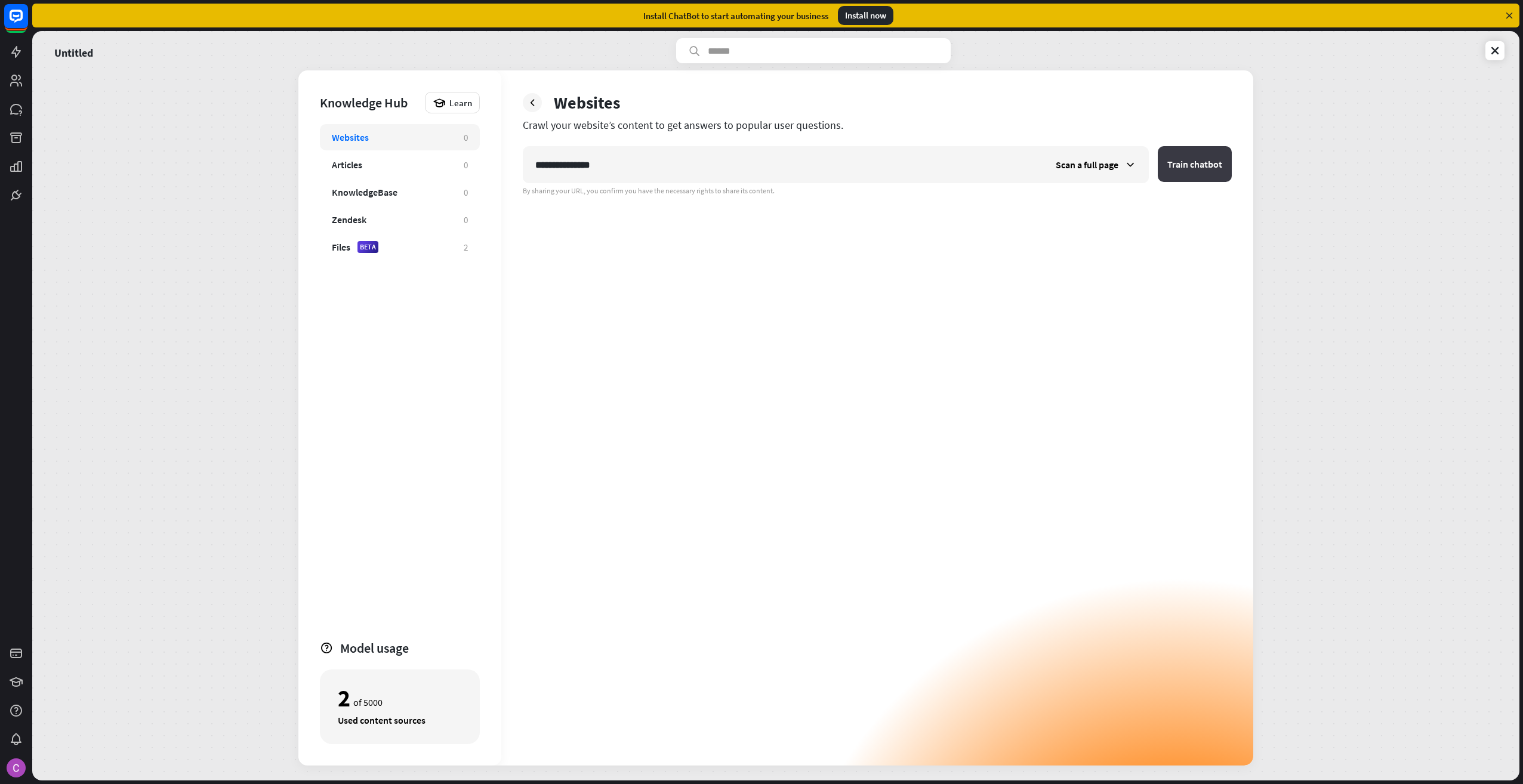
type input "**********"
click at [1214, 171] on button "Train chatbot" at bounding box center [1195, 164] width 74 height 36
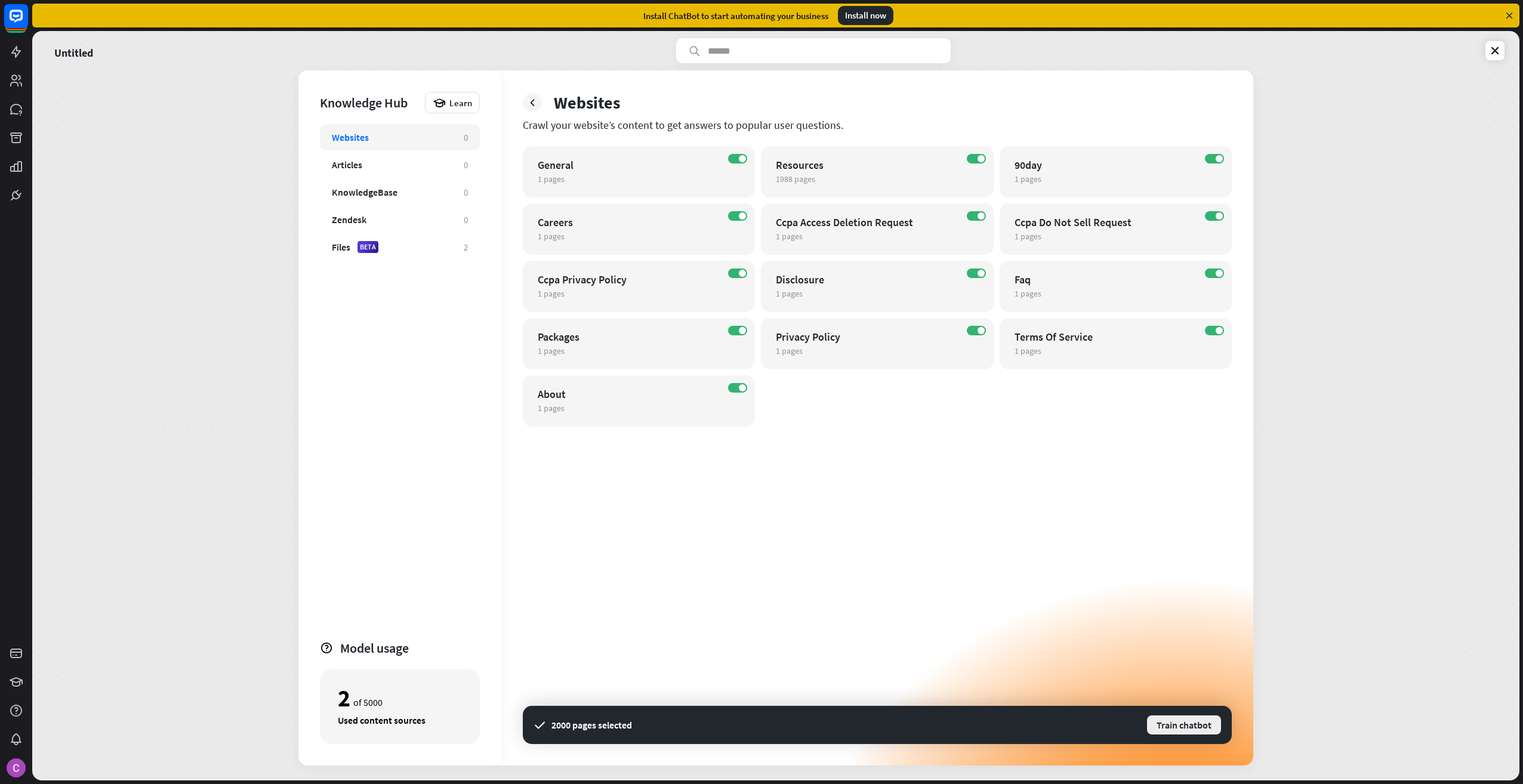
click at [1190, 725] on button "Train chatbot" at bounding box center [1184, 725] width 76 height 22
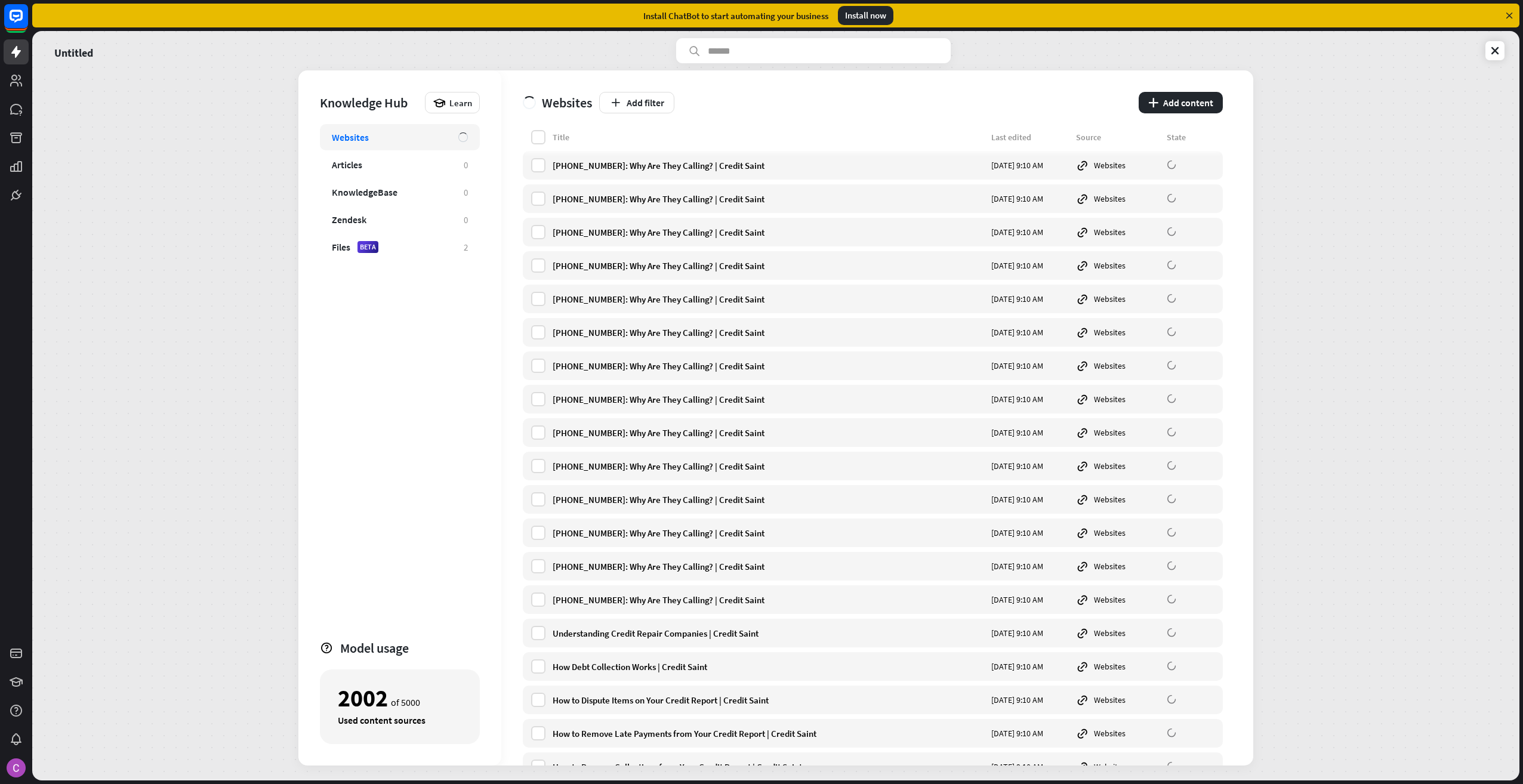
scroll to position [11752, 0]
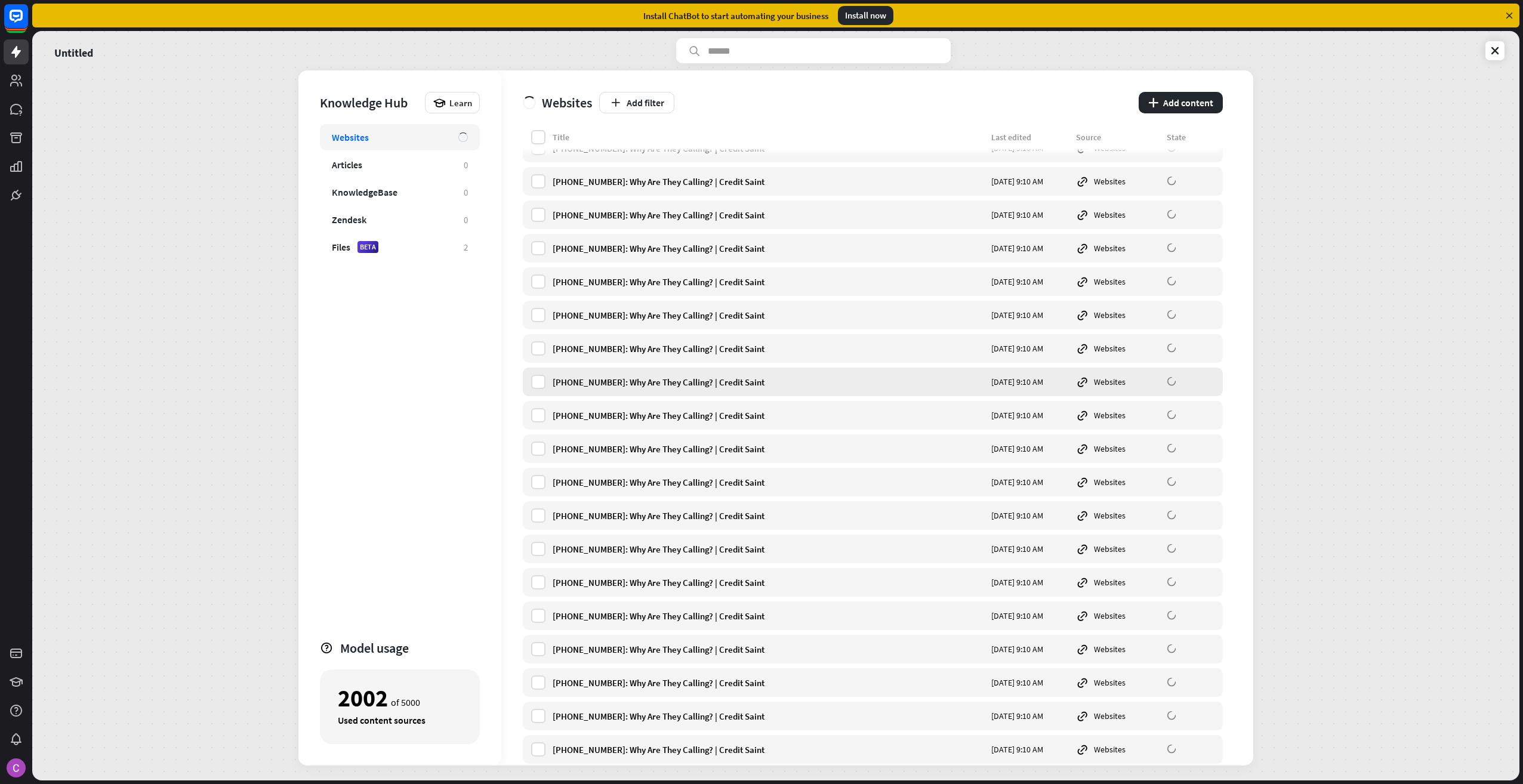
click at [646, 386] on div "[PHONE_NUMBER]: Why Are They Calling? | Credit Saint" at bounding box center [768, 383] width 431 height 11
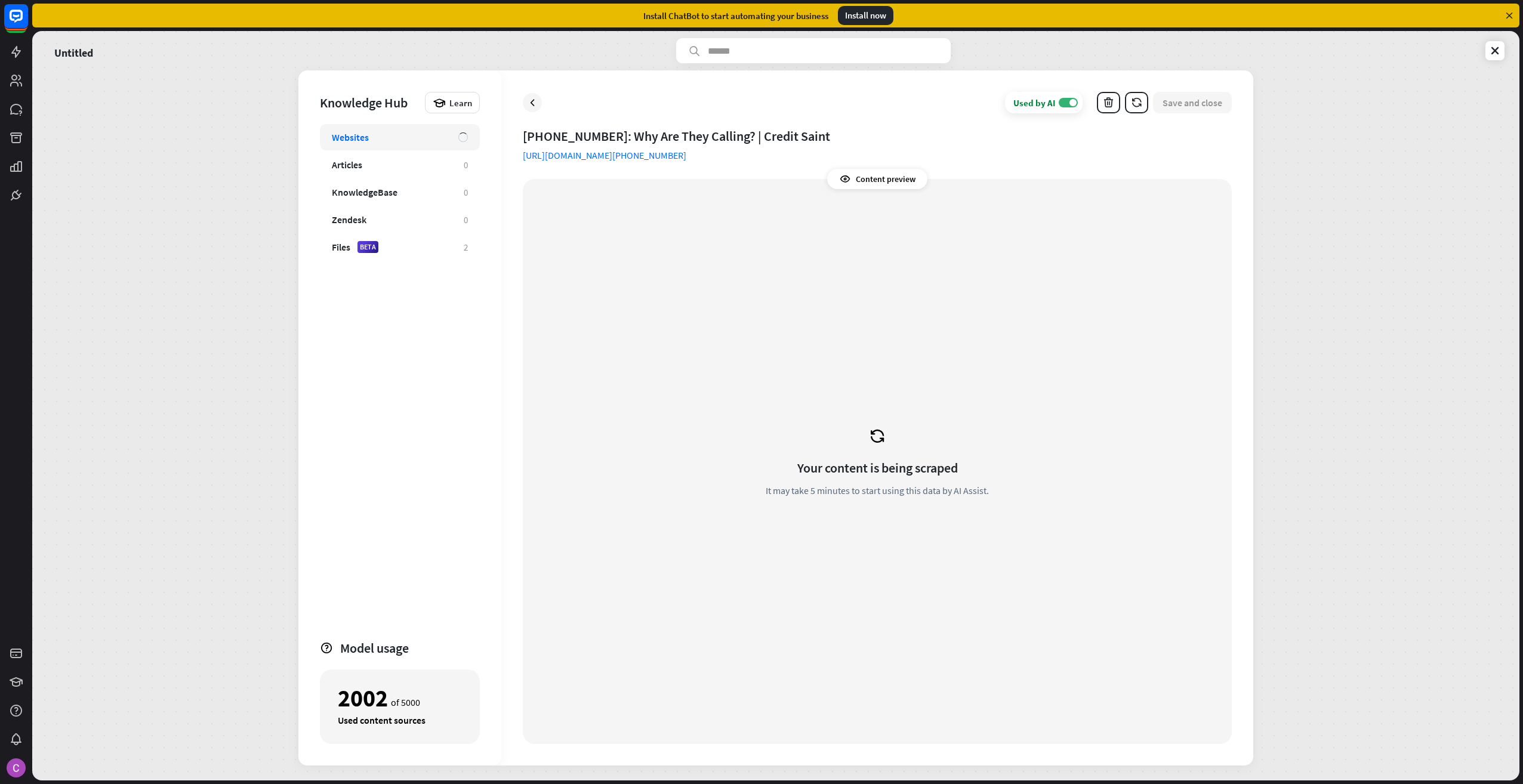
drag, startPoint x: 743, startPoint y: 158, endPoint x: 749, endPoint y: 157, distance: 6.1
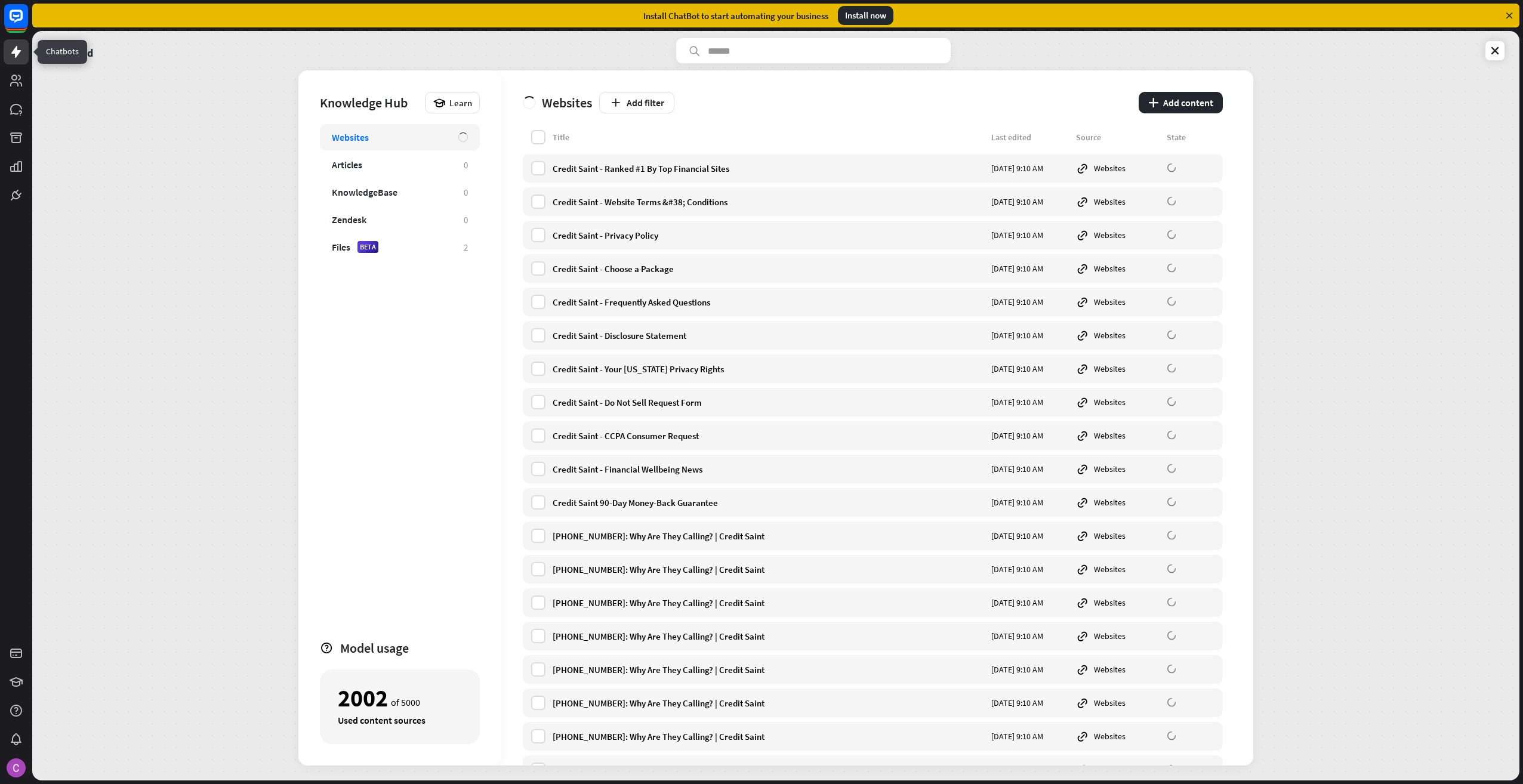
click at [18, 55] on icon at bounding box center [16, 52] width 14 height 14
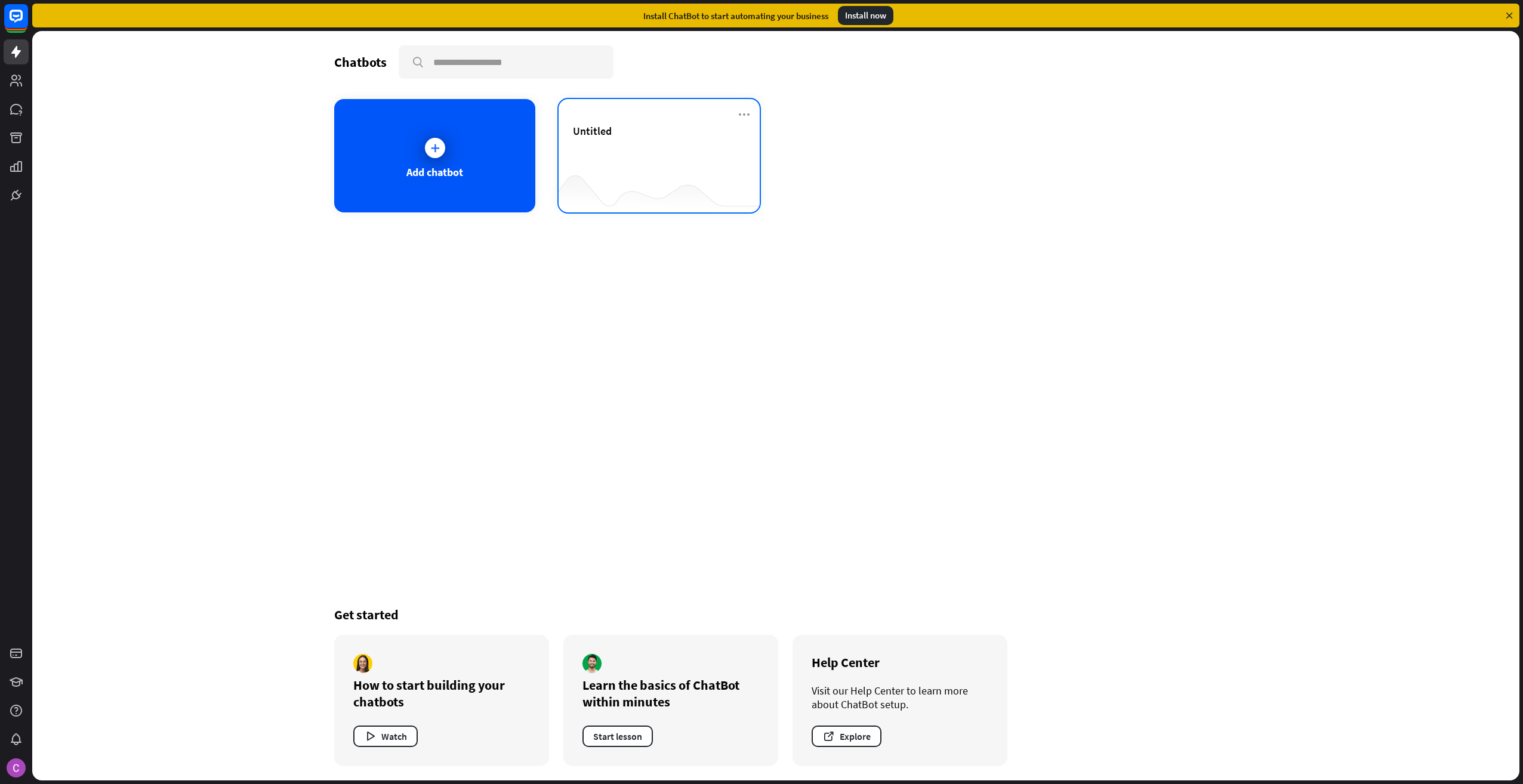
click at [626, 161] on div "Untitled" at bounding box center [659, 144] width 173 height 42
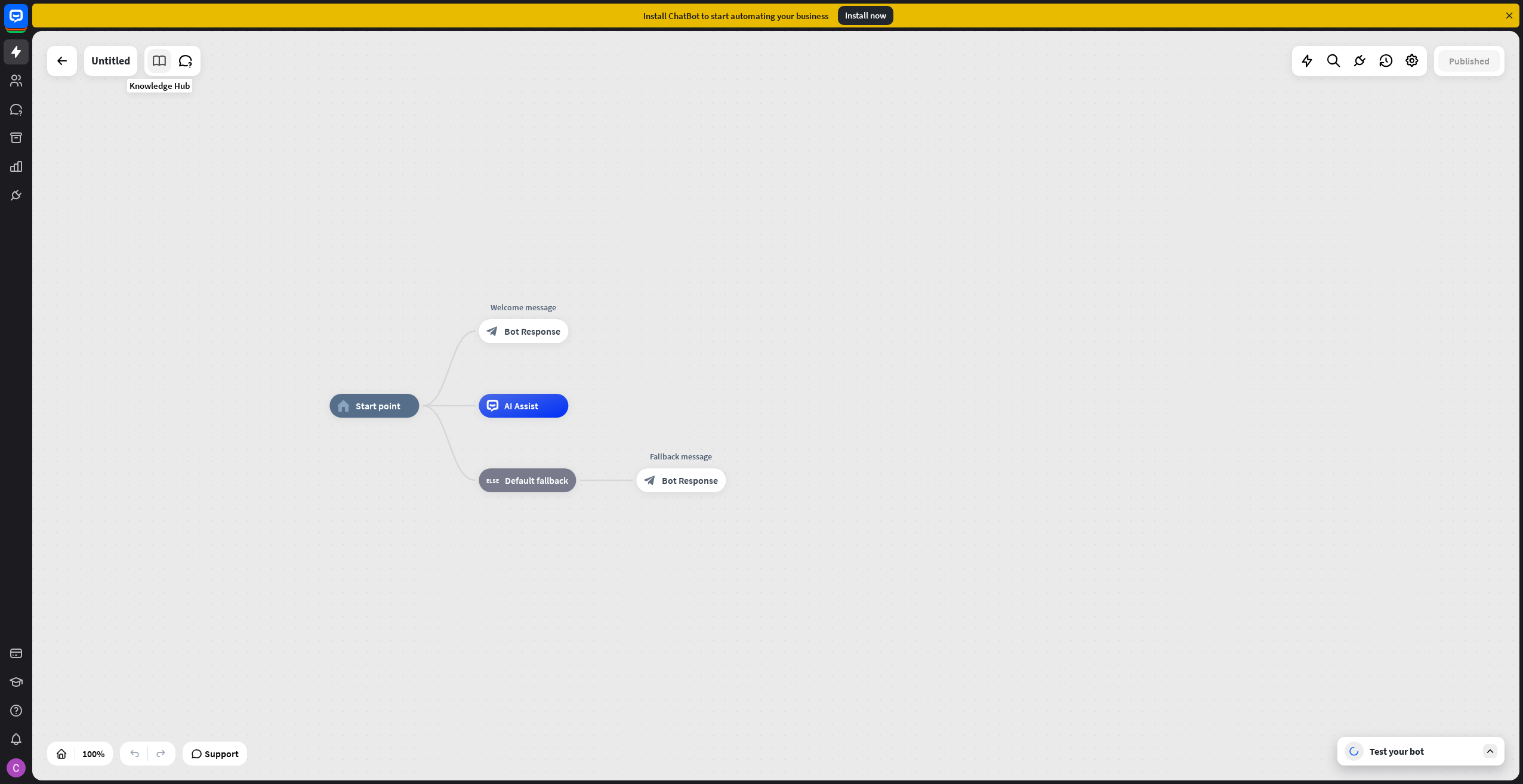
click at [157, 65] on icon at bounding box center [159, 61] width 16 height 16
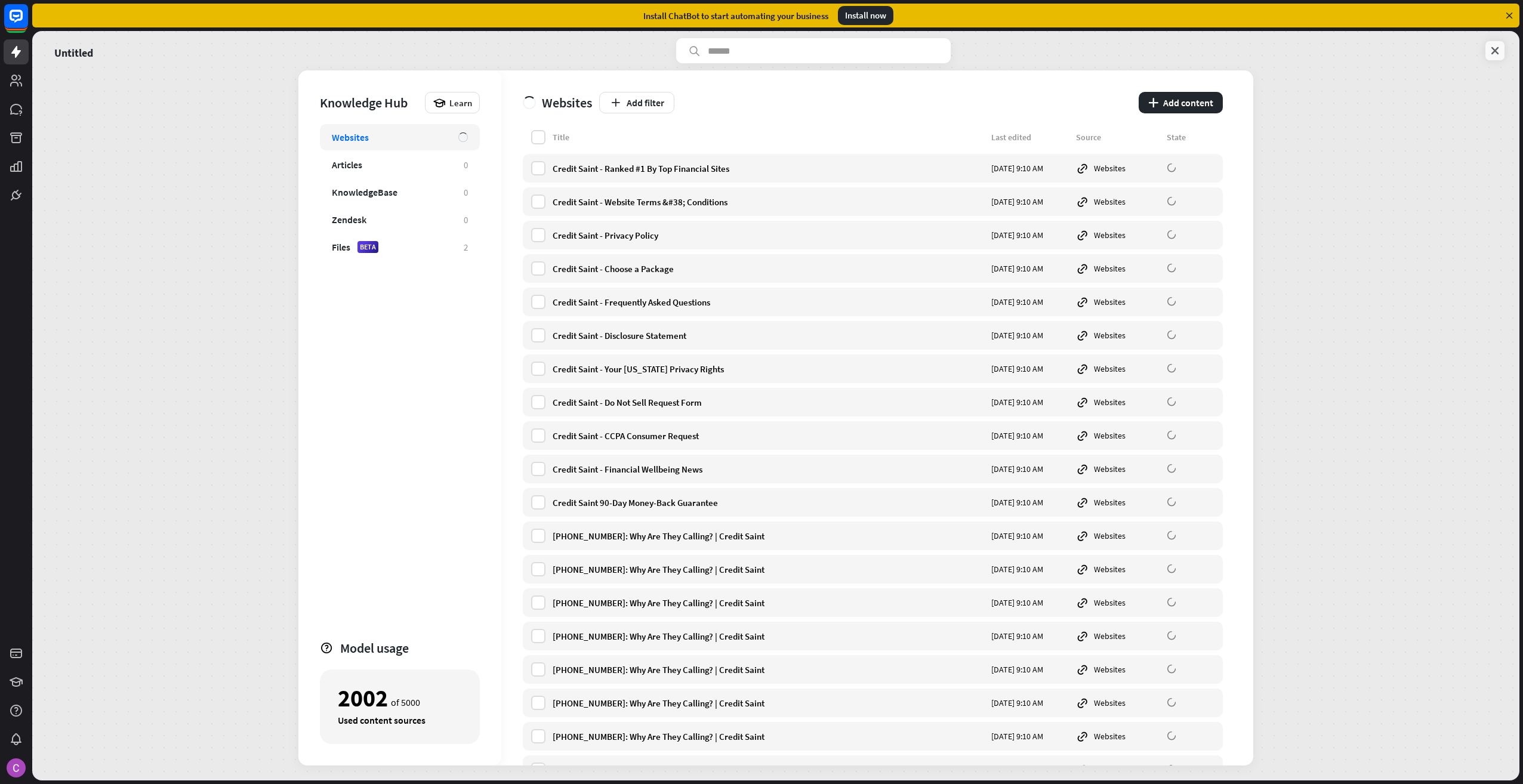
click at [1500, 50] on icon at bounding box center [1495, 51] width 12 height 12
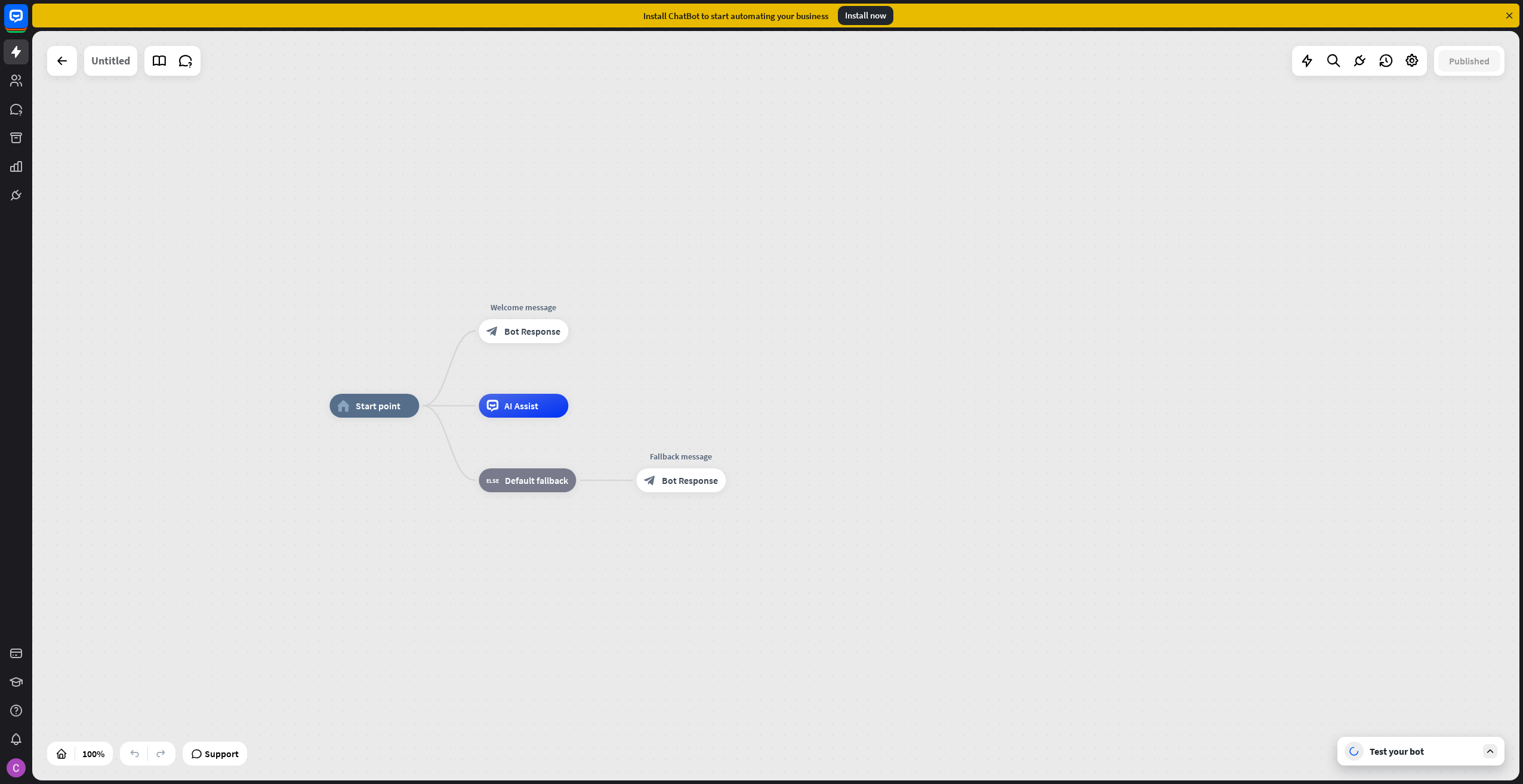
click at [114, 66] on div "Untitled" at bounding box center [110, 61] width 38 height 30
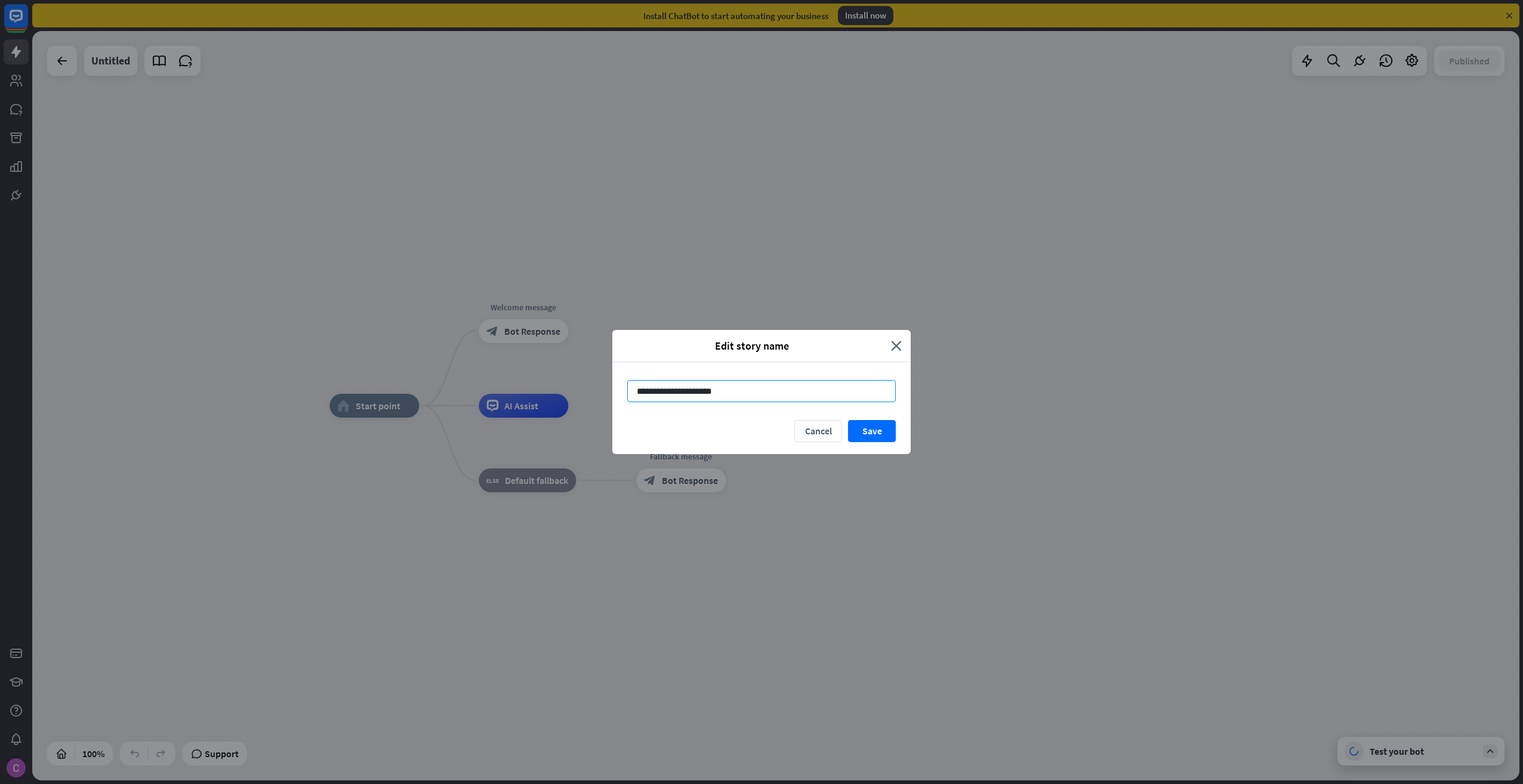
click at [635, 387] on input "**********" at bounding box center [762, 391] width 268 height 23
type input "**********"
click at [874, 426] on button "Save" at bounding box center [871, 431] width 48 height 23
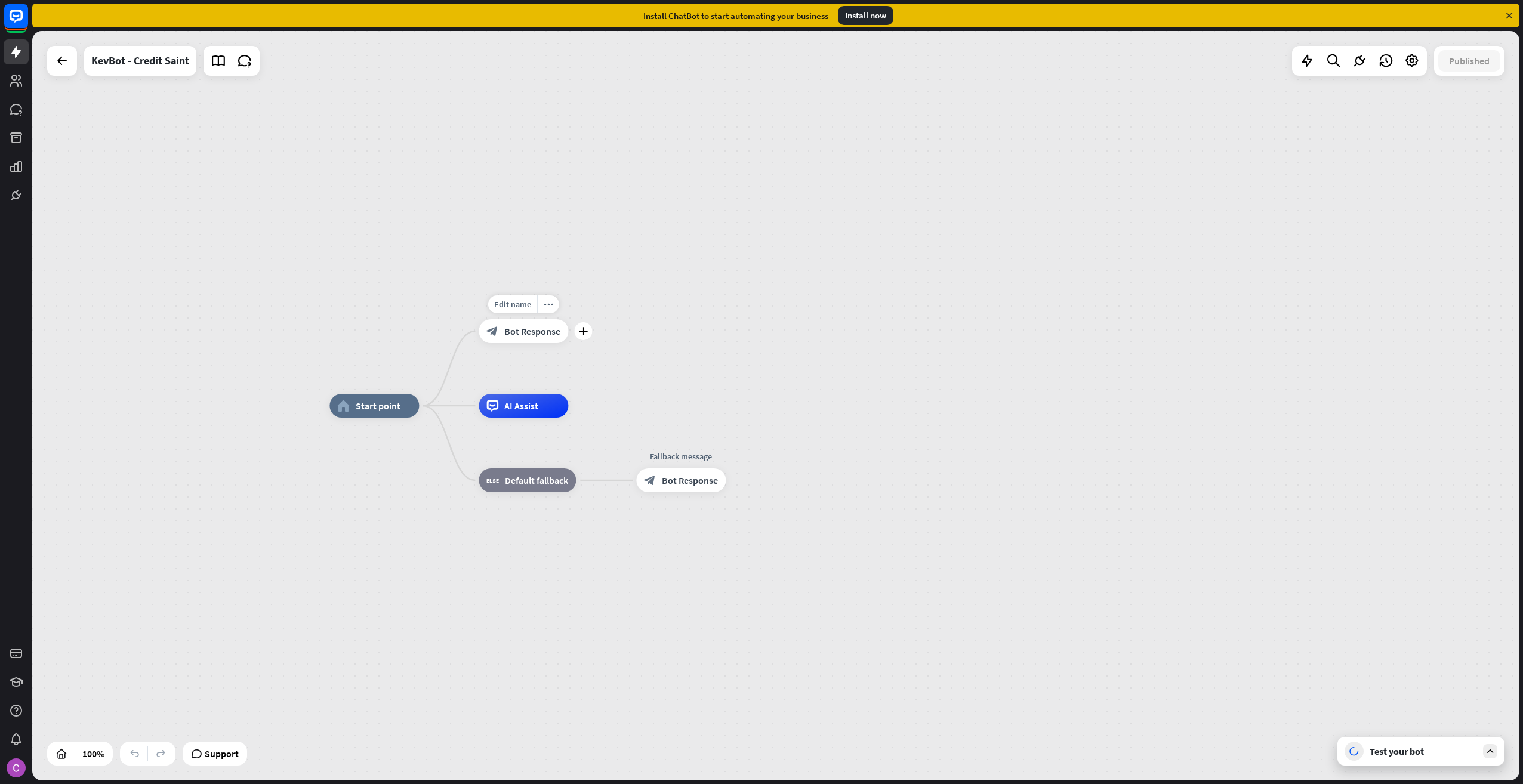
click at [523, 336] on span "Bot Response" at bounding box center [533, 331] width 56 height 12
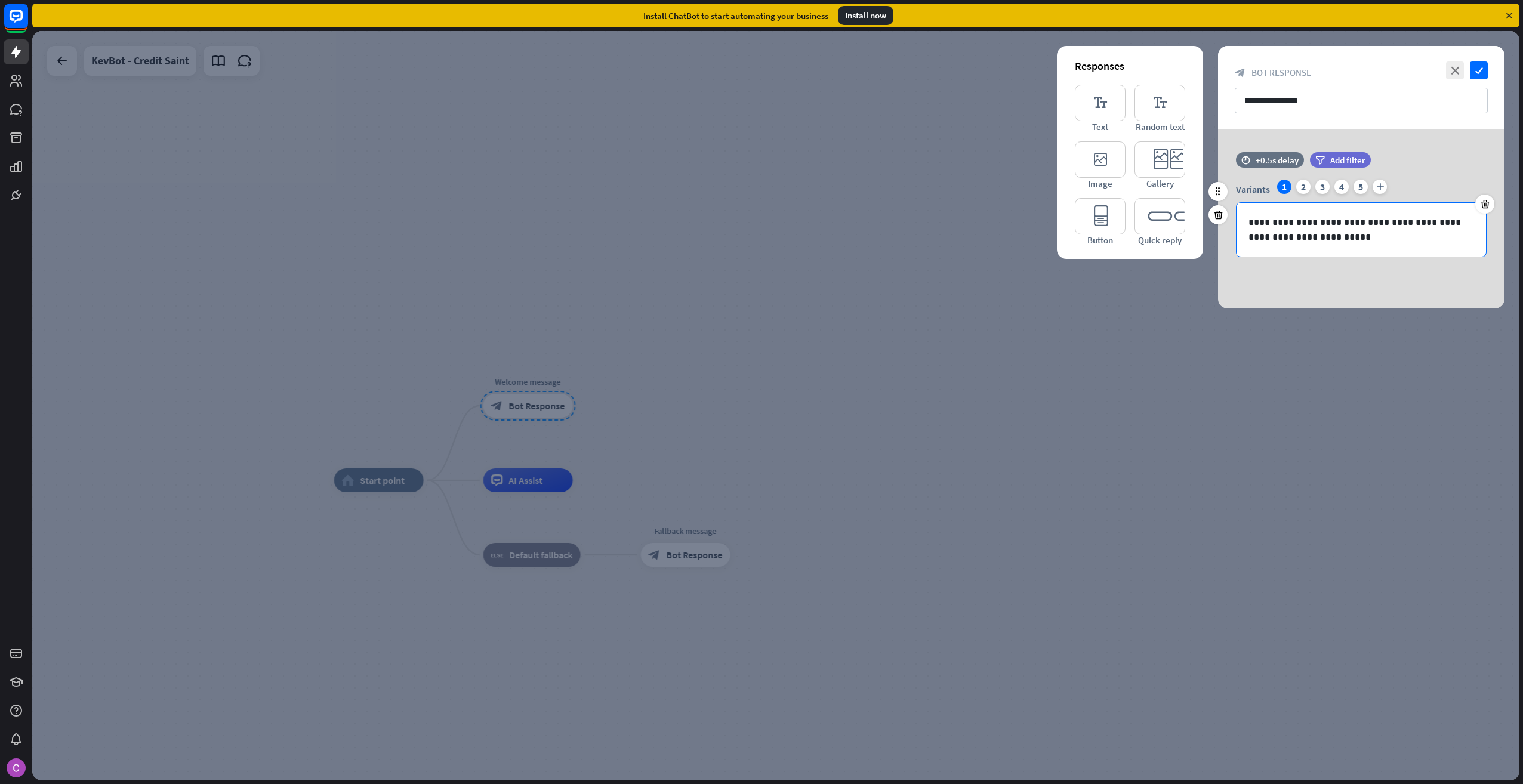
click at [1285, 222] on p "**********" at bounding box center [1361, 230] width 226 height 30
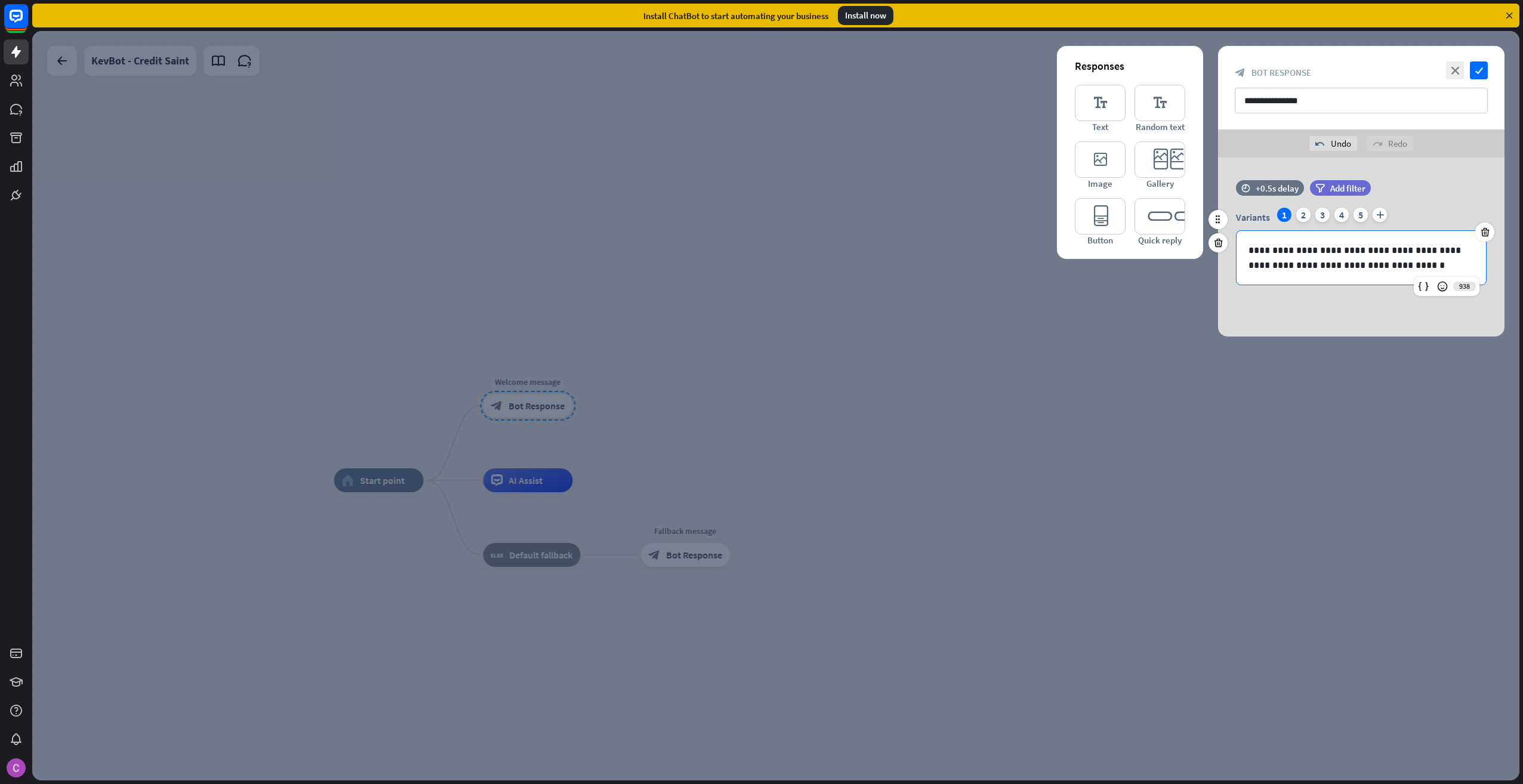
click at [1401, 261] on p "**********" at bounding box center [1361, 258] width 226 height 30
click at [1304, 216] on div "2" at bounding box center [1303, 214] width 14 height 14
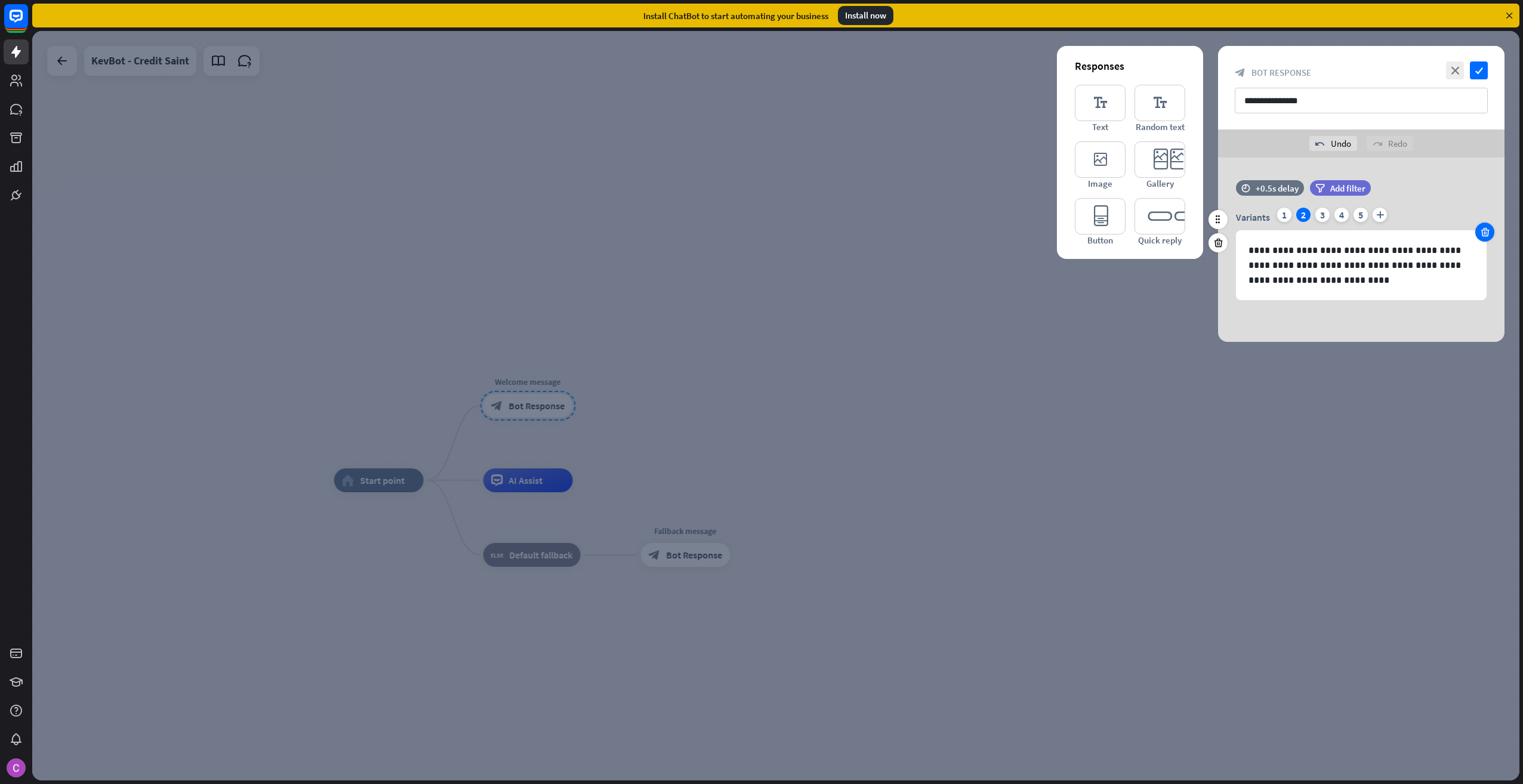
click at [1485, 231] on icon at bounding box center [1485, 232] width 11 height 10
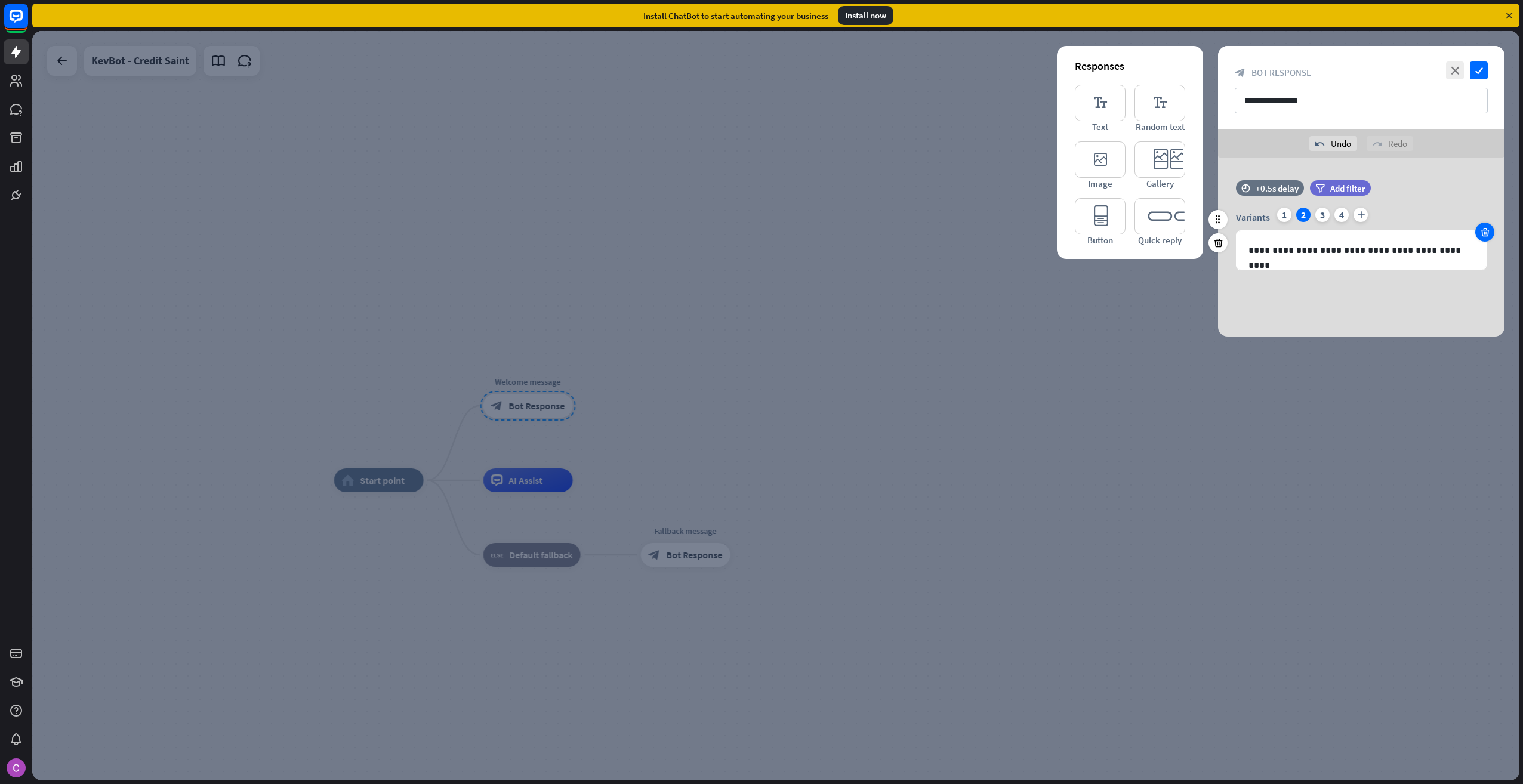
click at [1485, 231] on icon at bounding box center [1485, 232] width 11 height 10
click at [1483, 71] on icon "check" at bounding box center [1479, 70] width 18 height 18
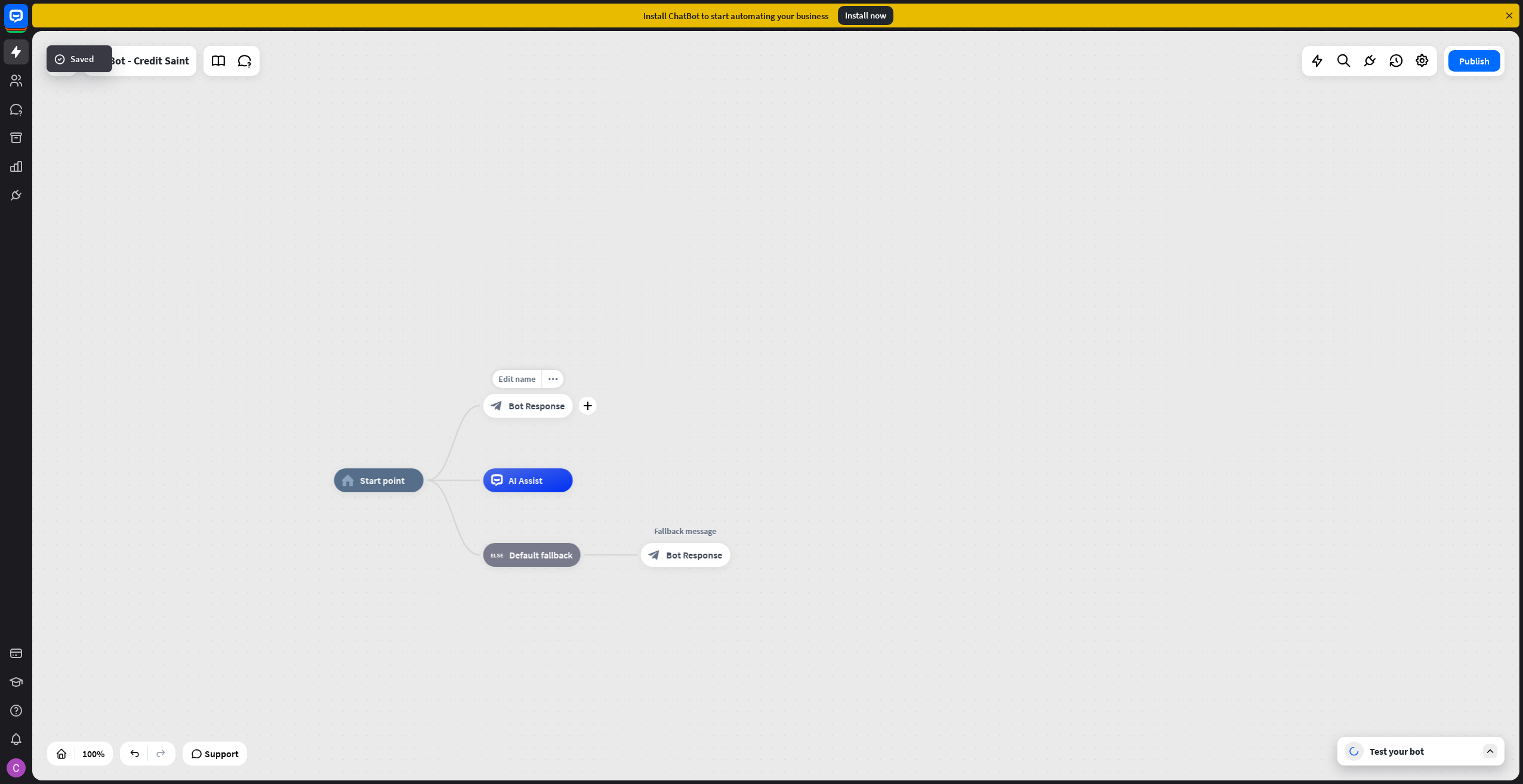
click at [542, 410] on span "Bot Response" at bounding box center [537, 405] width 56 height 12
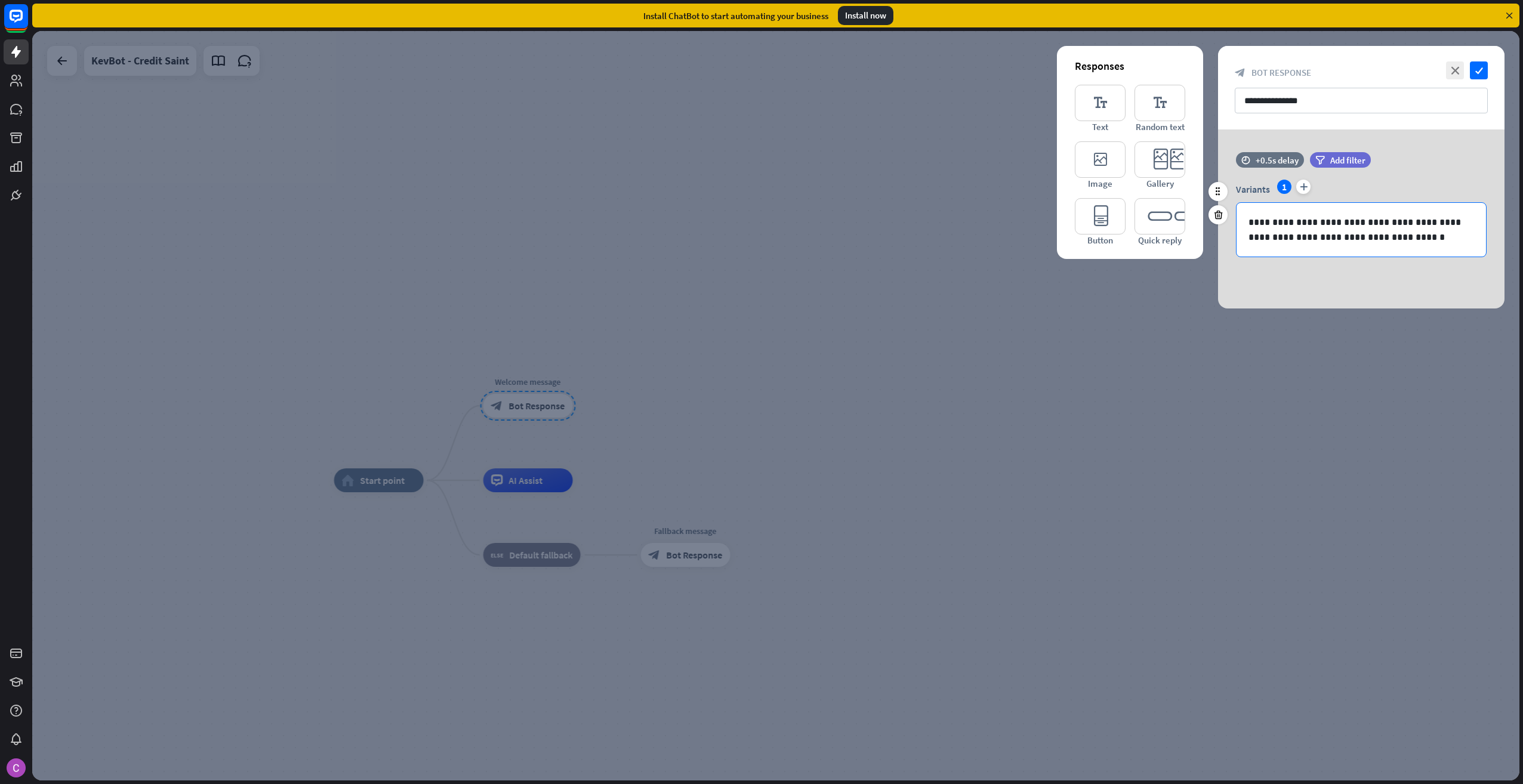
click at [1350, 223] on p "**********" at bounding box center [1361, 230] width 226 height 30
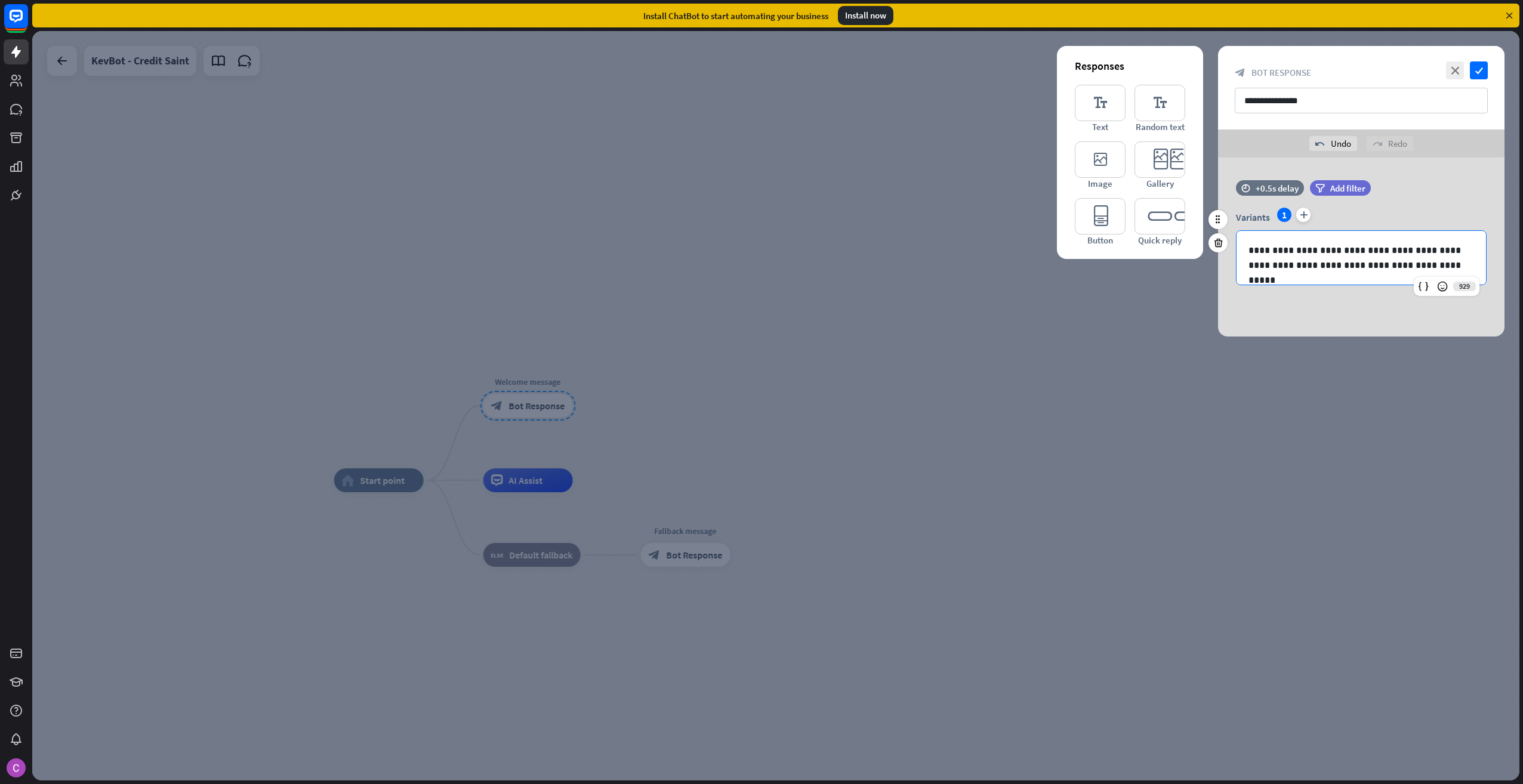
click at [1379, 249] on p "**********" at bounding box center [1361, 258] width 226 height 30
click at [1480, 73] on icon "check" at bounding box center [1479, 70] width 18 height 18
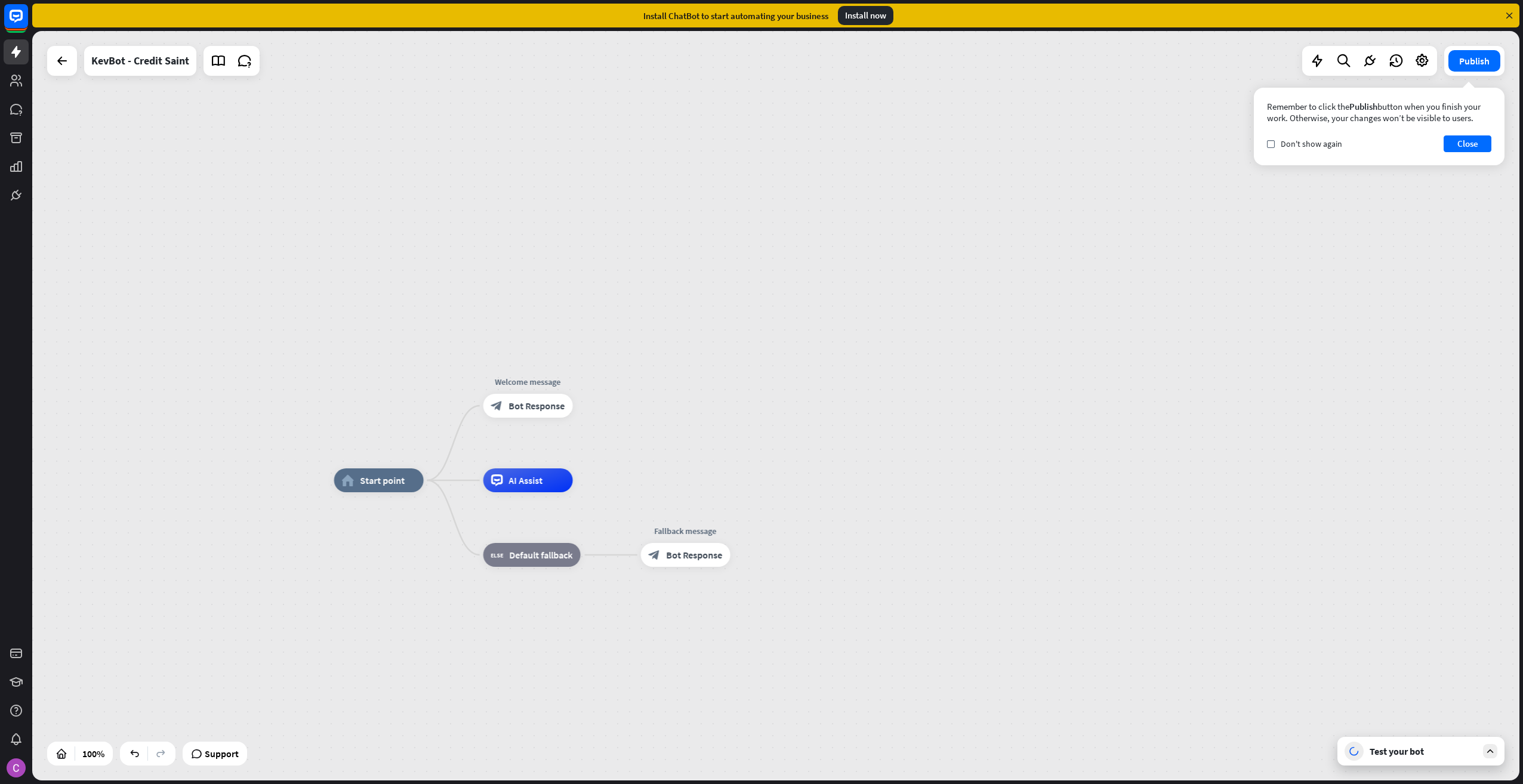
click at [1401, 753] on div "Test your bot" at bounding box center [1424, 751] width 108 height 12
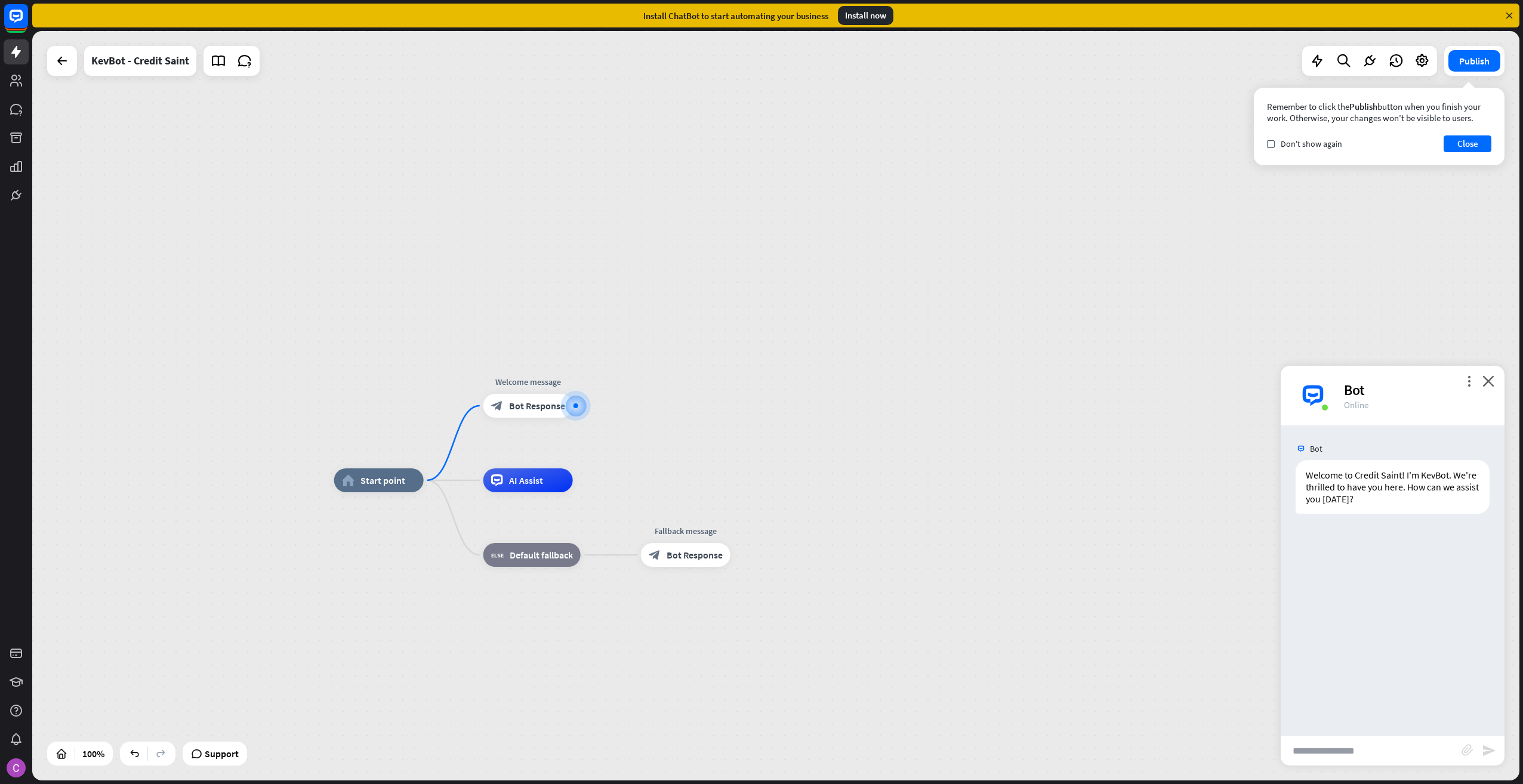
click at [1351, 756] on input "text" at bounding box center [1371, 751] width 181 height 30
type input "**********"
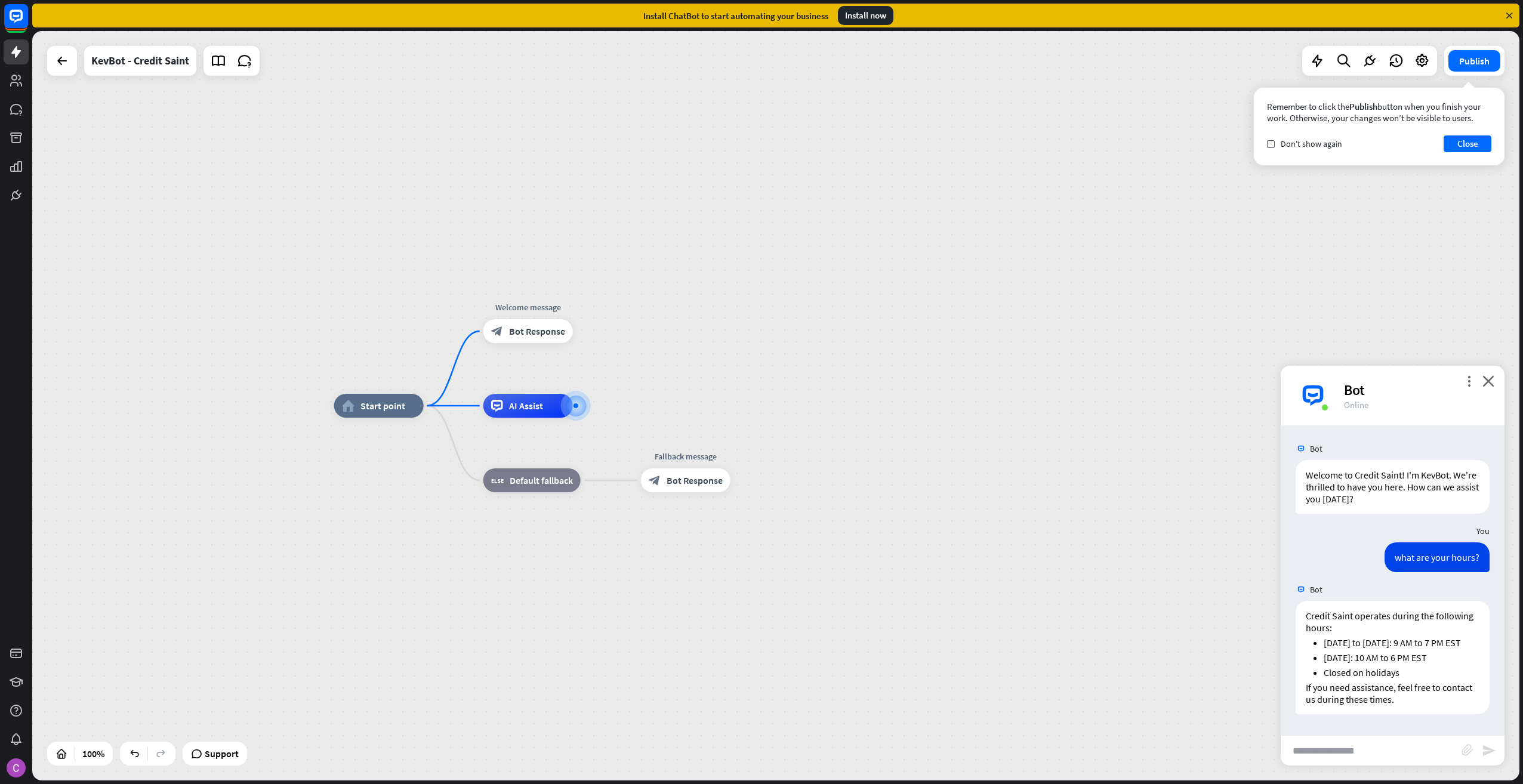
click at [1353, 755] on input "text" at bounding box center [1371, 751] width 181 height 30
click at [1469, 384] on icon "more_vert" at bounding box center [1470, 381] width 11 height 11
click at [1352, 741] on input "text" at bounding box center [1371, 751] width 181 height 30
click at [664, 480] on div "block_bot_response Bot Response" at bounding box center [686, 480] width 89 height 23
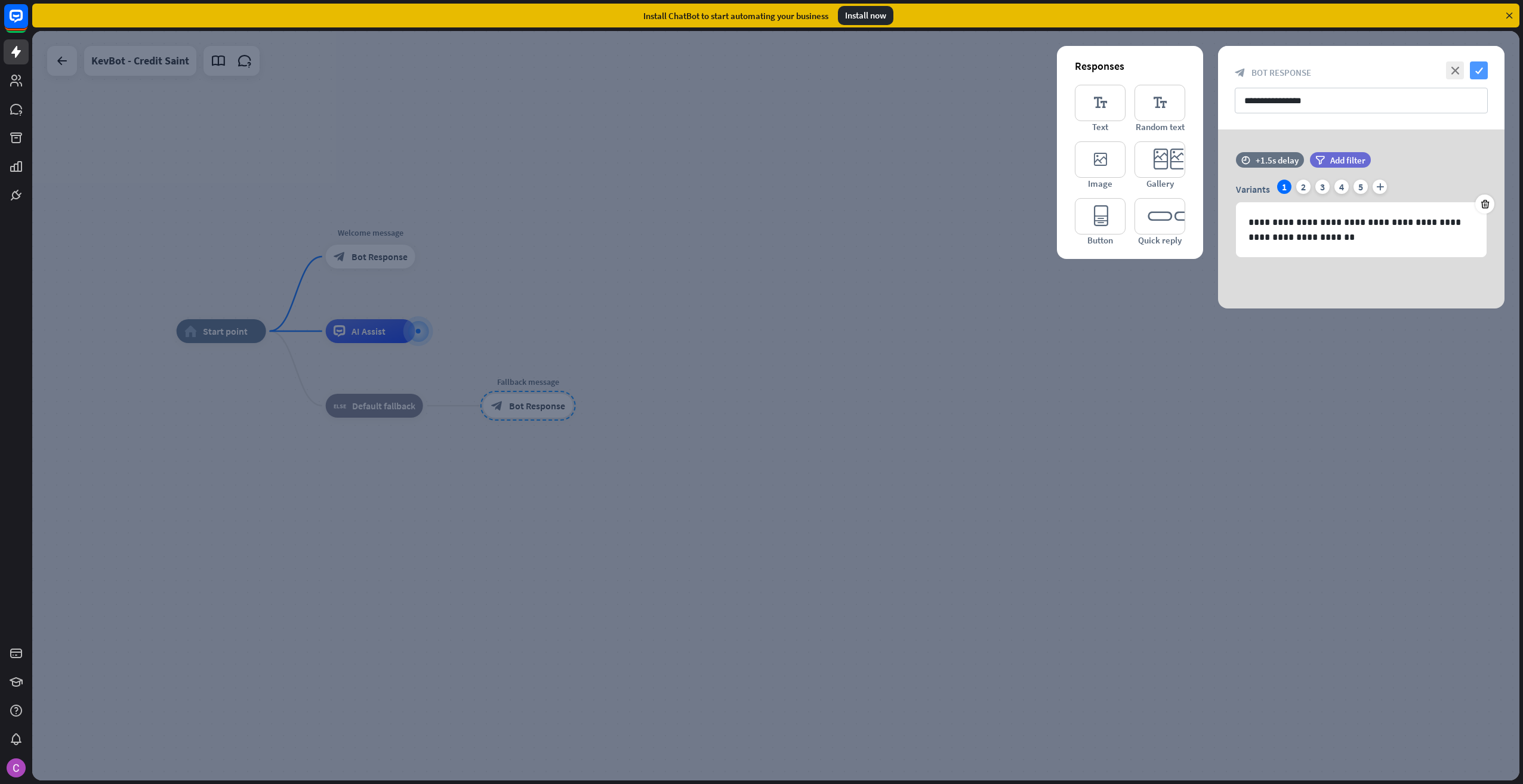
click at [1476, 70] on icon "check" at bounding box center [1479, 70] width 18 height 18
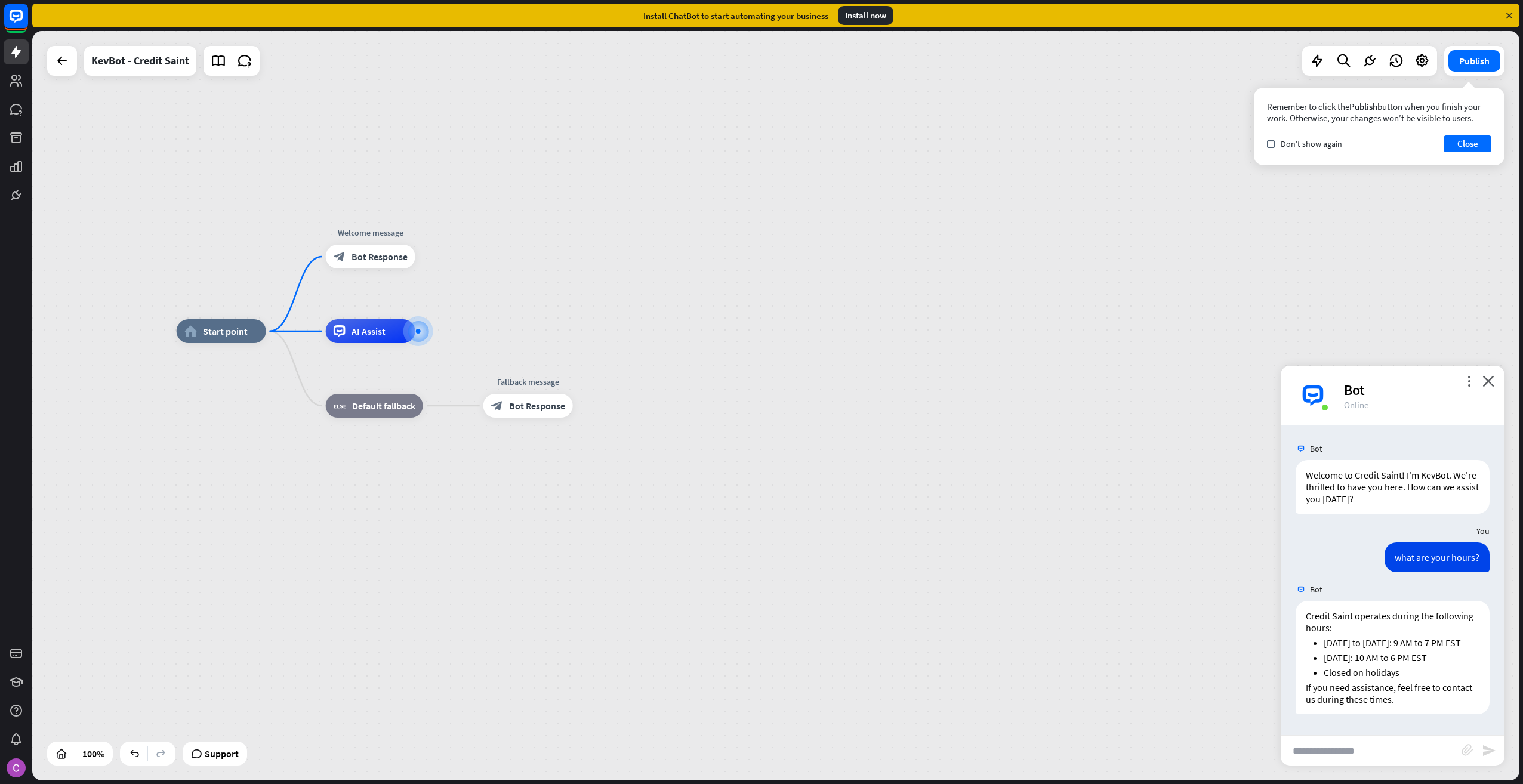
click at [1350, 752] on input "text" at bounding box center [1371, 751] width 181 height 30
type input "**********"
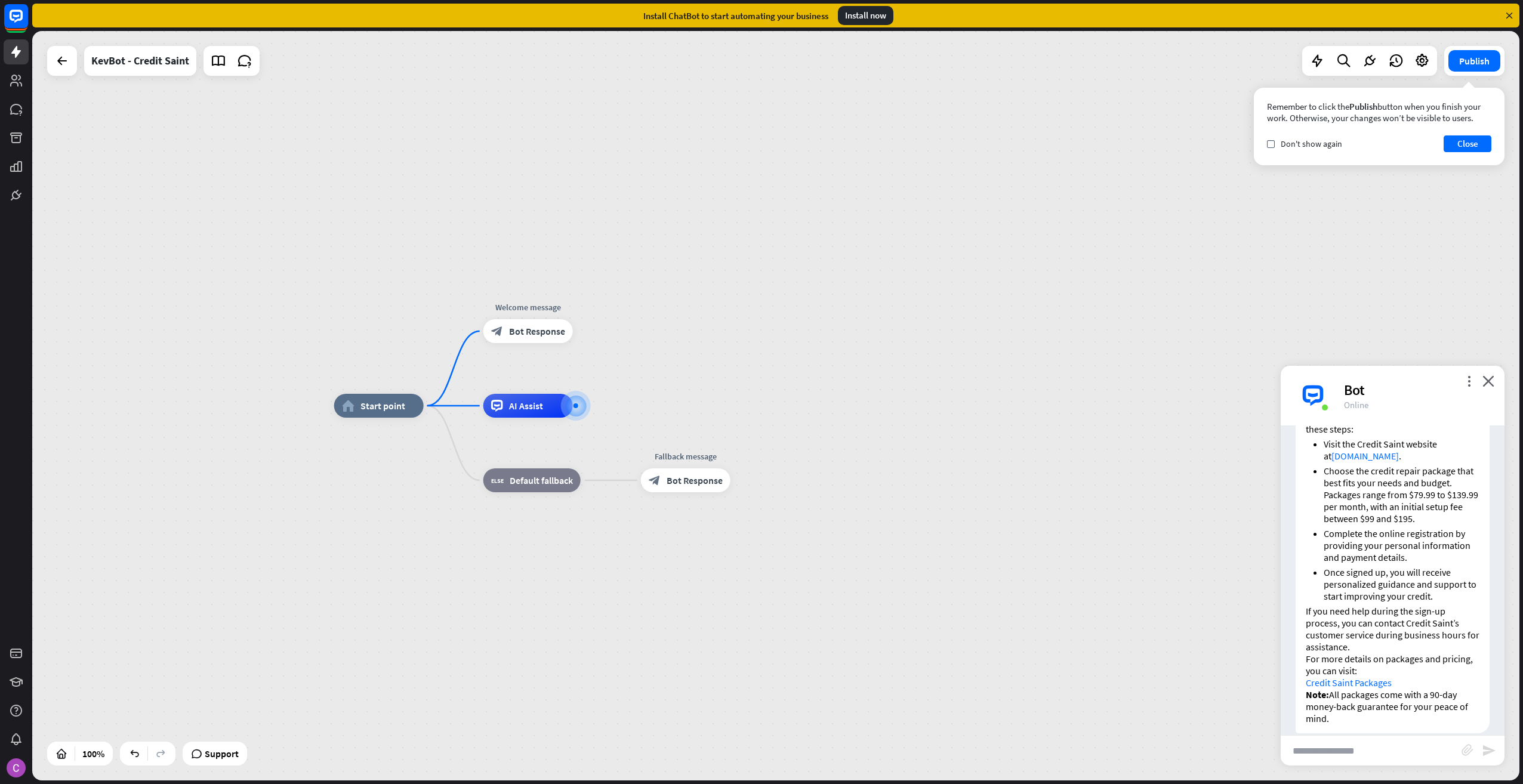
scroll to position [415, 0]
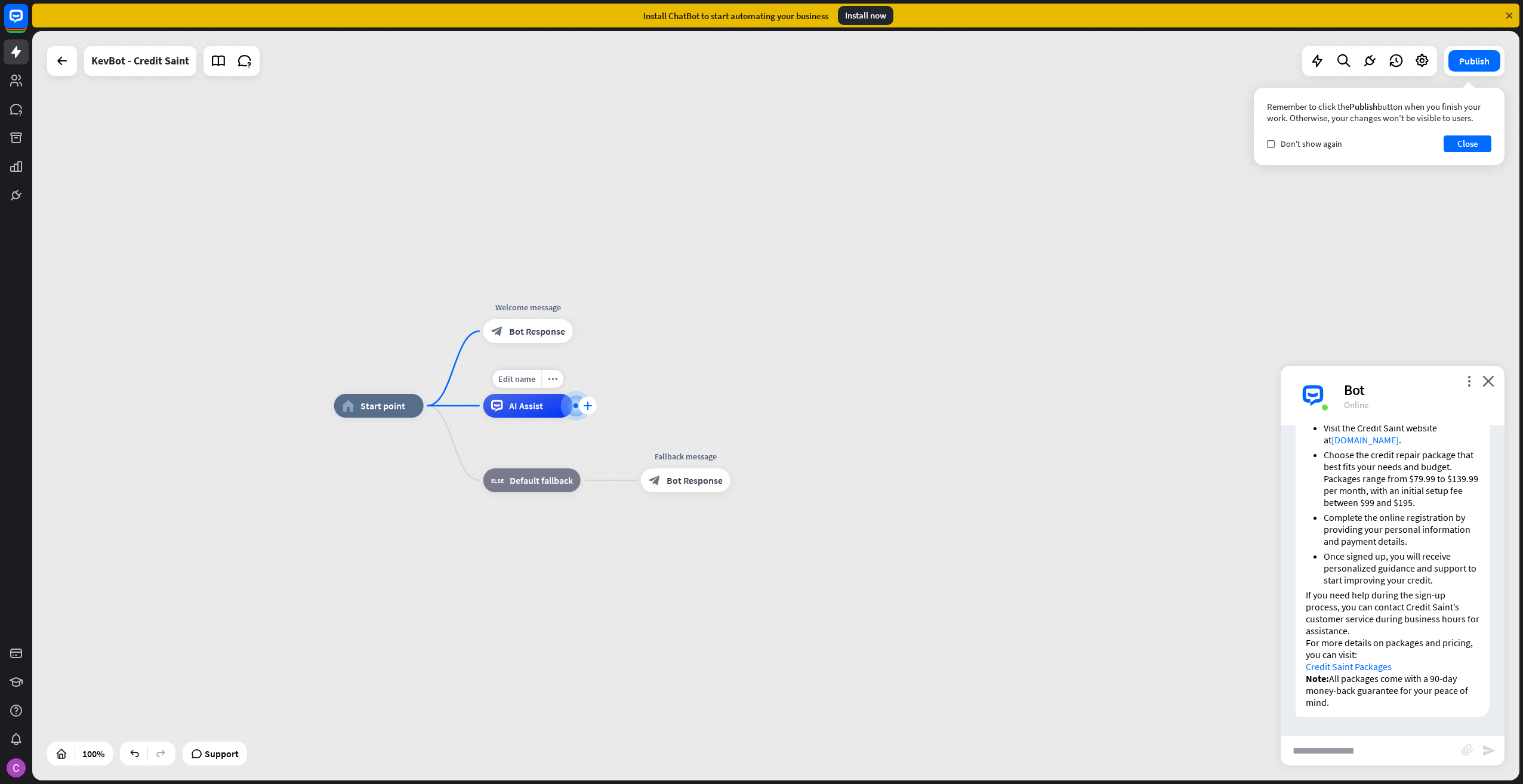
click at [587, 406] on icon "plus" at bounding box center [588, 405] width 9 height 8
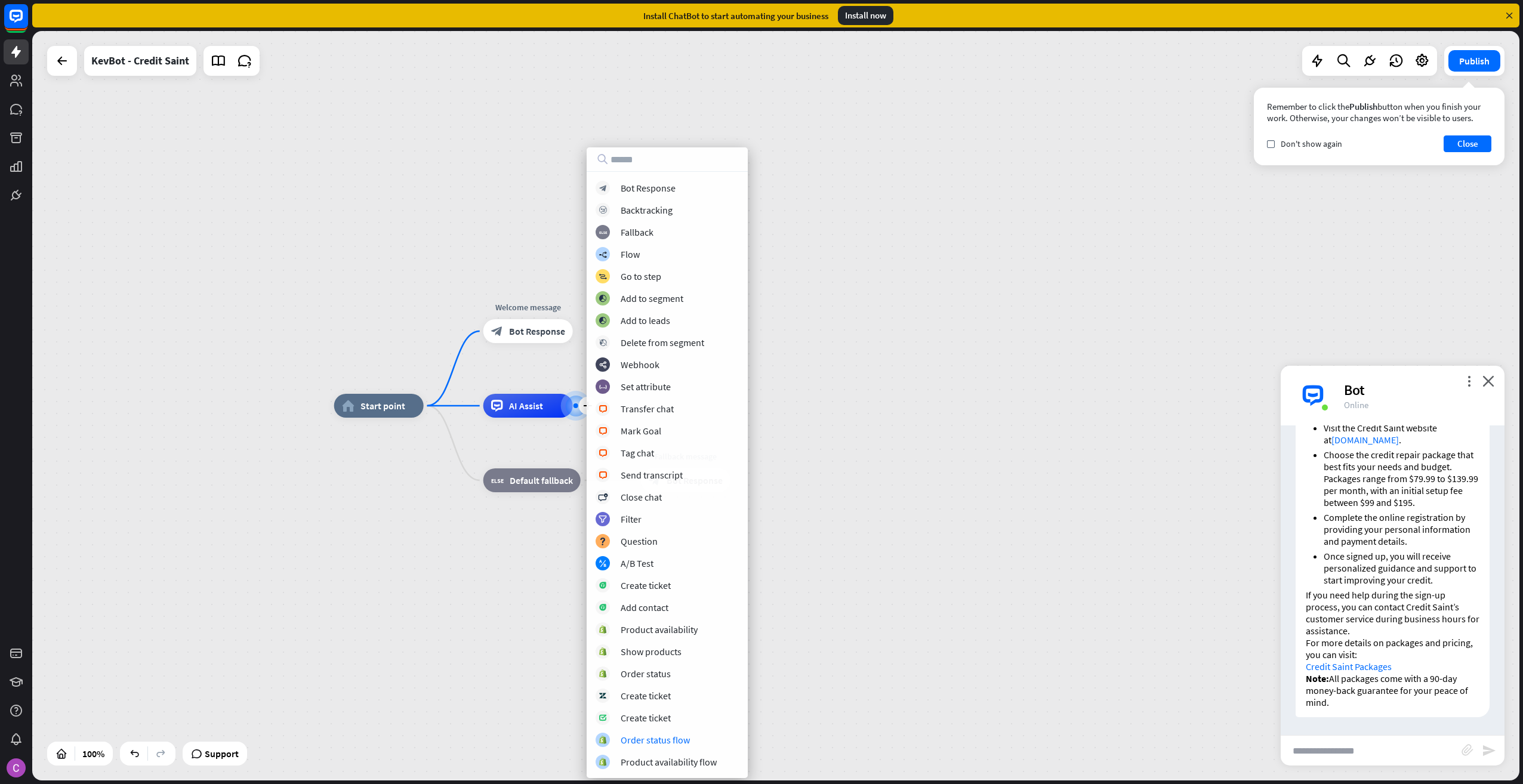
click at [1357, 388] on div "Bot" at bounding box center [1417, 390] width 146 height 19
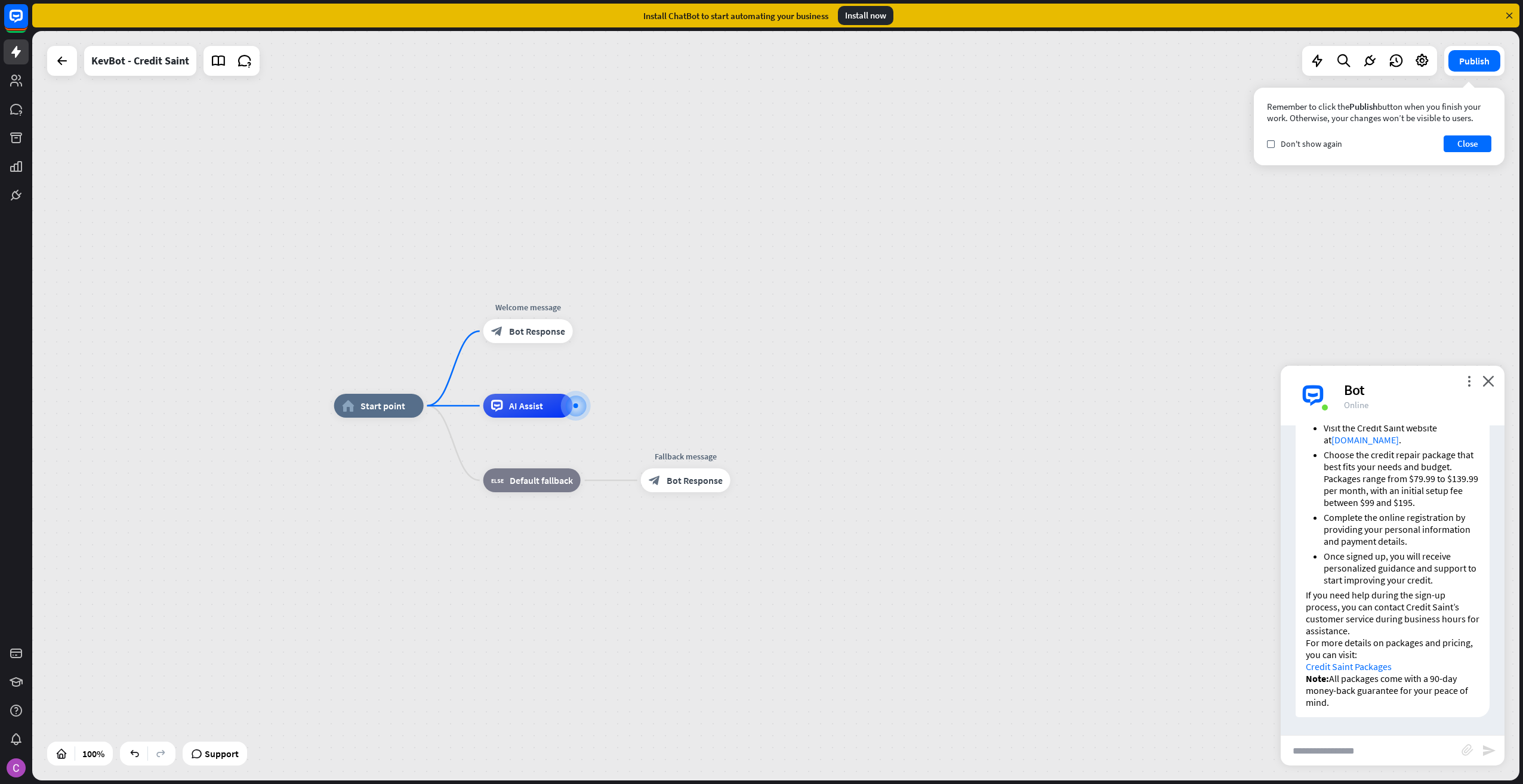
click at [1357, 388] on div "Bot" at bounding box center [1417, 390] width 146 height 19
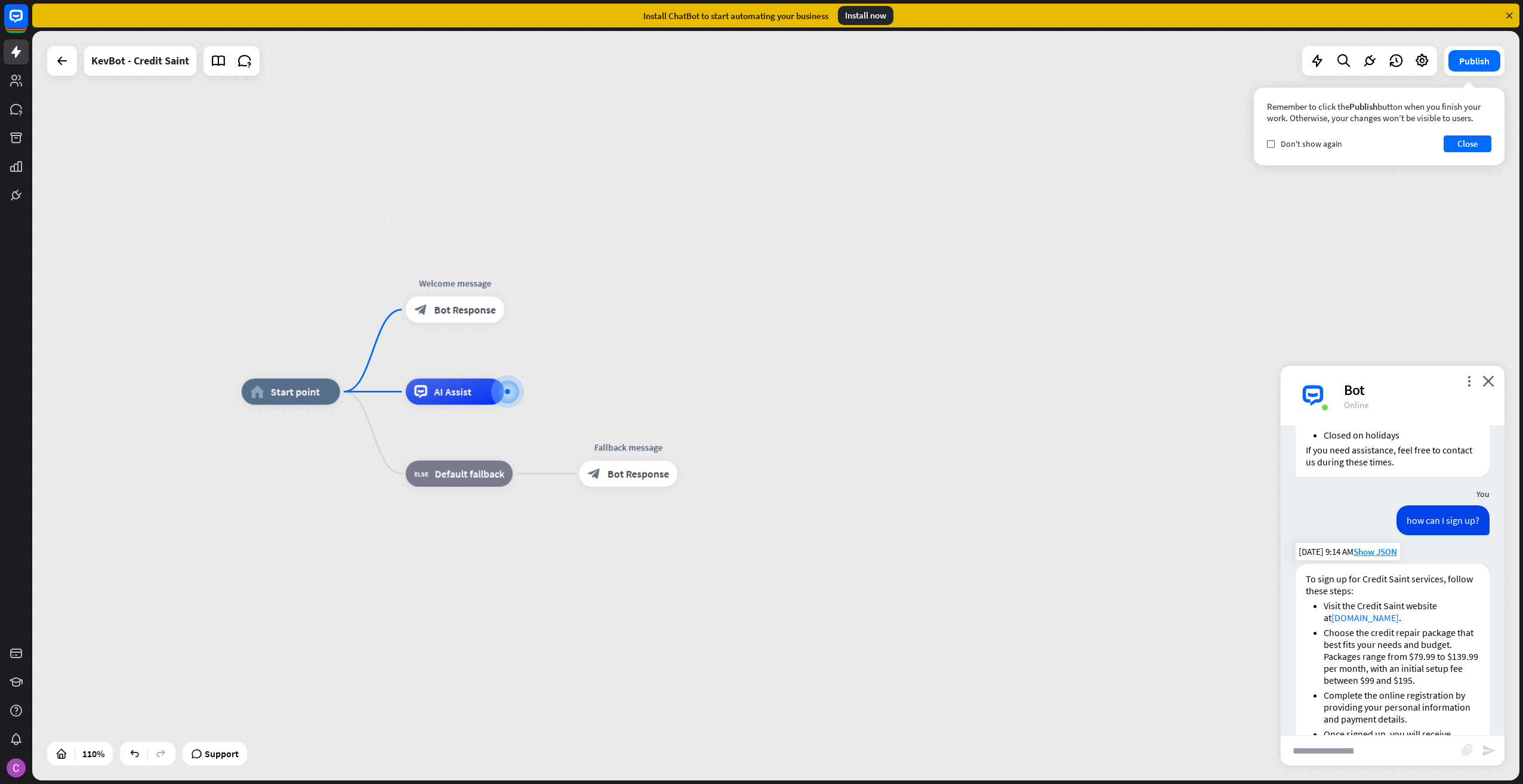
scroll to position [236, 0]
